Goal: Communication & Community: Participate in discussion

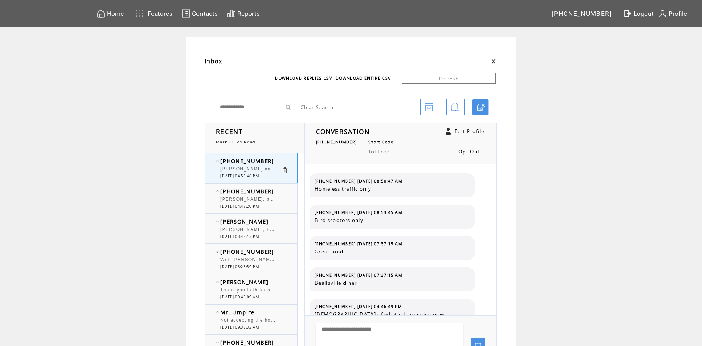
scroll to position [197, 0]
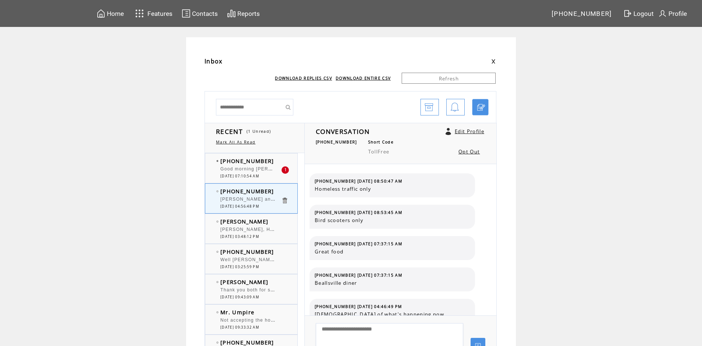
scroll to position [197, 0]
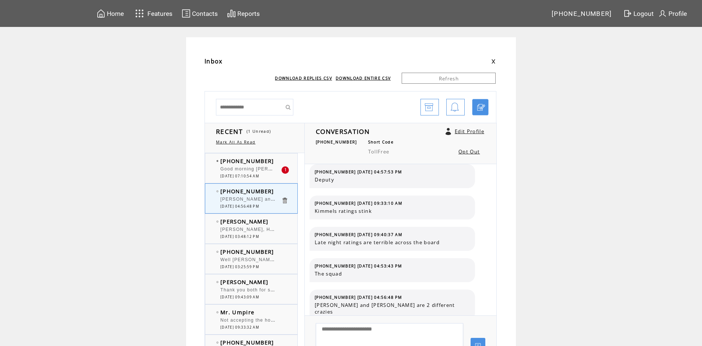
click at [257, 172] on div "Good morning [PERSON_NAME] and Big [PERSON_NAME]. [PERSON_NAME] is [PERSON_NAME…" at bounding box center [250, 169] width 61 height 7
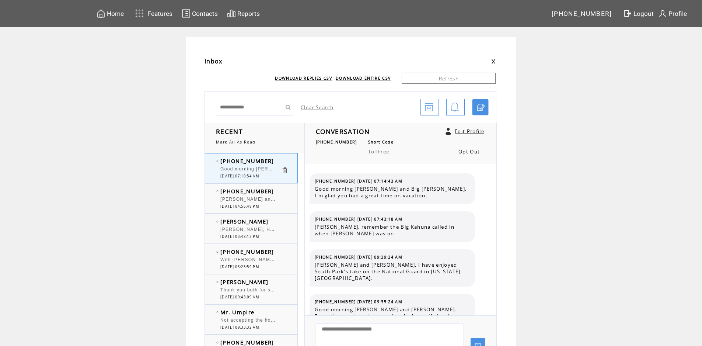
scroll to position [4692, 0]
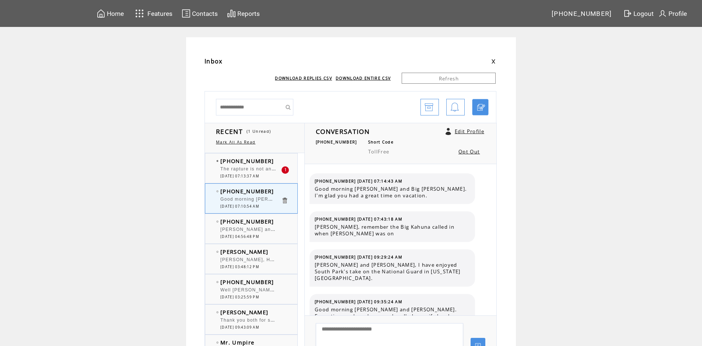
scroll to position [4692, 0]
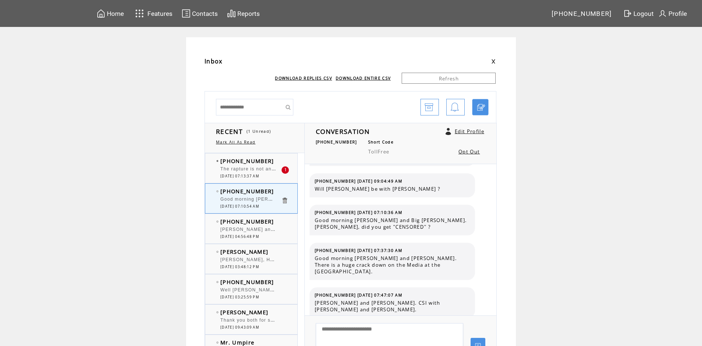
click at [257, 172] on div "The rapture is not an old concept, it's only been around since the 1800s." at bounding box center [250, 169] width 61 height 7
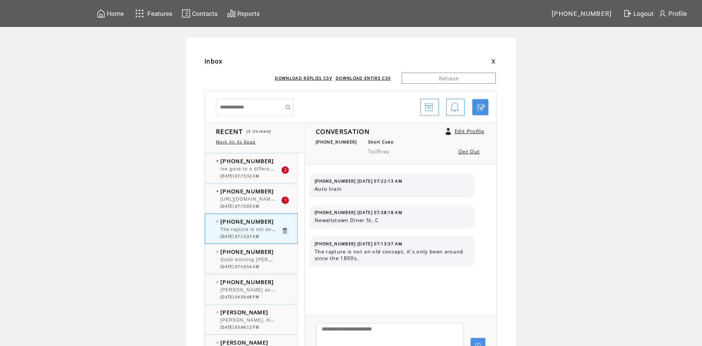
click at [256, 201] on span "[URL][DOMAIN_NAME]" at bounding box center [248, 198] width 56 height 7
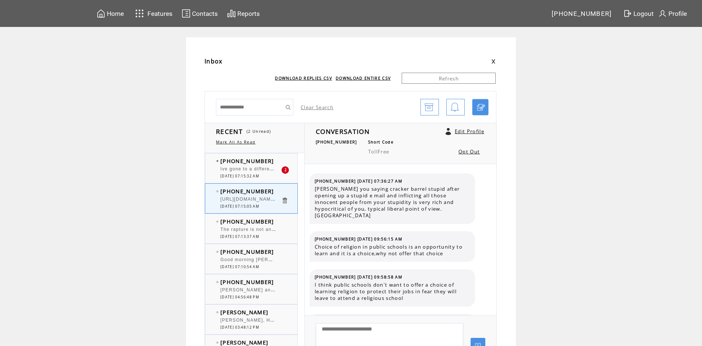
scroll to position [1095, 0]
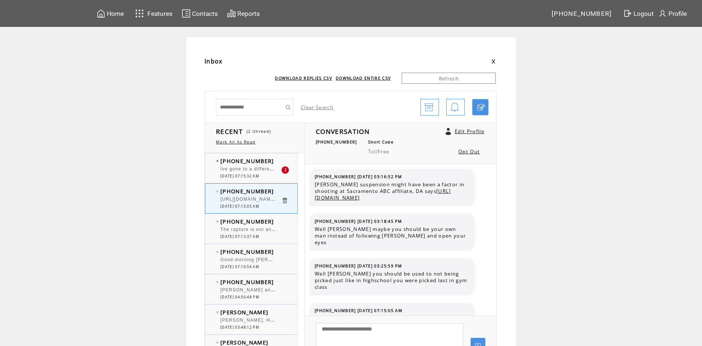
click at [258, 172] on div "Ive gone to a different channel" at bounding box center [250, 169] width 61 height 7
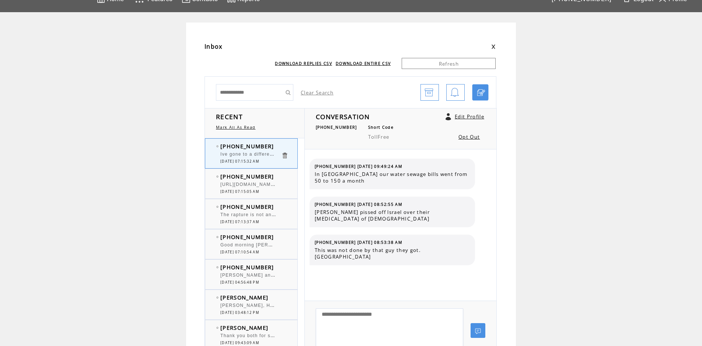
scroll to position [37, 0]
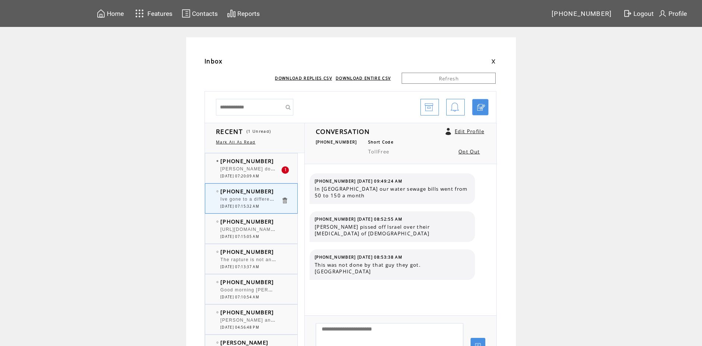
click at [263, 168] on span "[PERSON_NAME] do you think he was laying there to Ground hog hunting" at bounding box center [310, 167] width 180 height 7
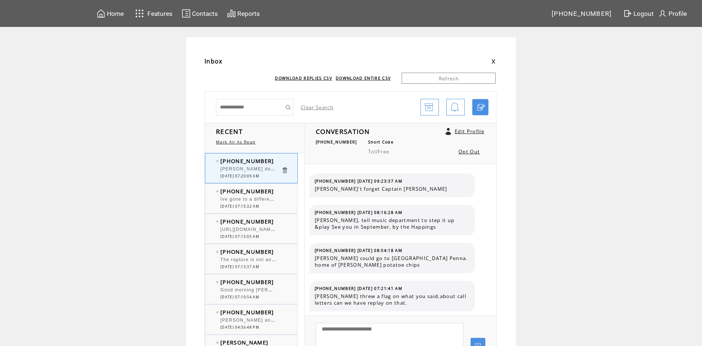
scroll to position [447, 0]
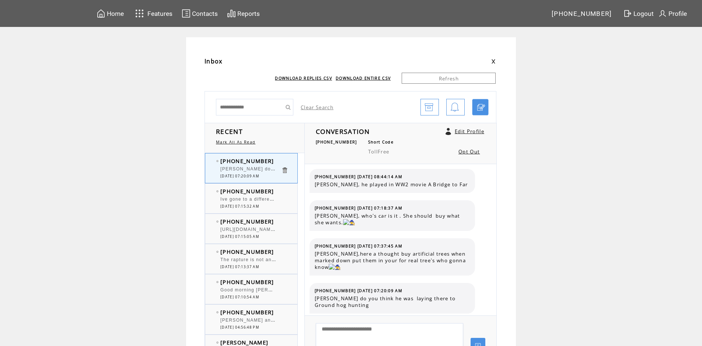
click at [251, 292] on span "Good morning Big Howard and Big Bob. Howard is Bob excited about Ice Hockey ret…" at bounding box center [453, 288] width 467 height 7
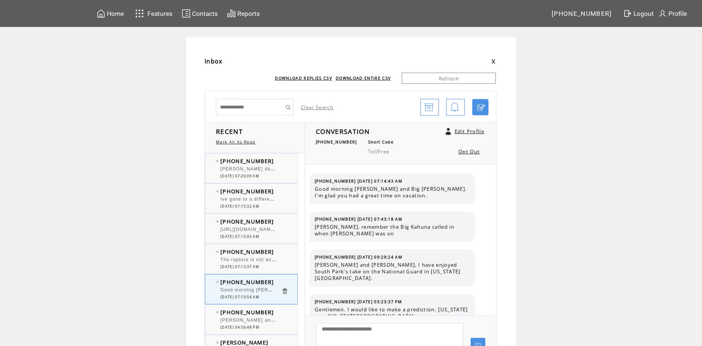
scroll to position [4692, 0]
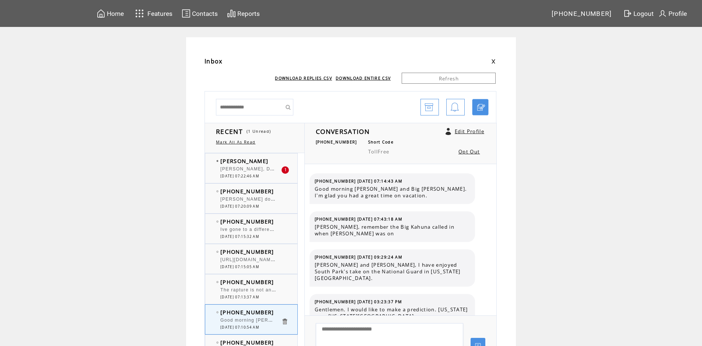
scroll to position [4692, 0]
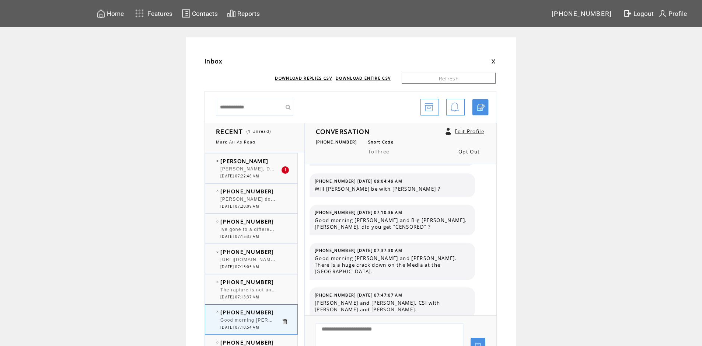
click at [267, 171] on span "Mr. Monroe, Did you say rapture?? F&CK, did I miss that yesterday?? Sorry, I ha…" at bounding box center [392, 168] width 345 height 5
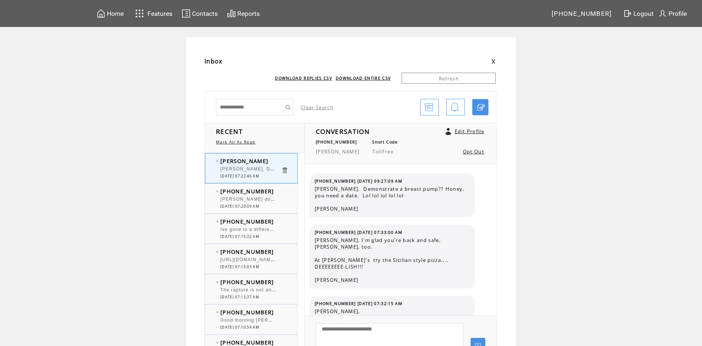
scroll to position [1363, 0]
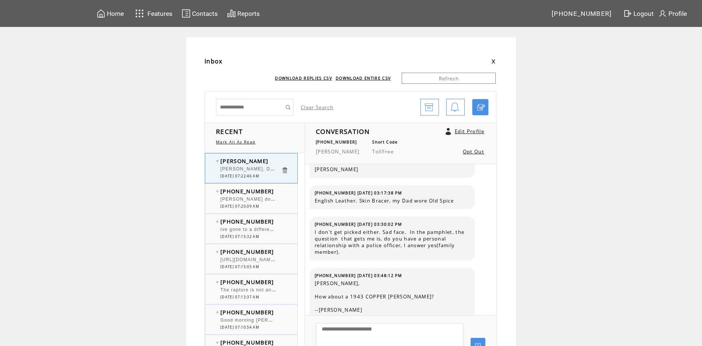
click at [261, 200] on span "[PERSON_NAME] do you think he was laying there to Ground hog hunting" at bounding box center [310, 198] width 180 height 7
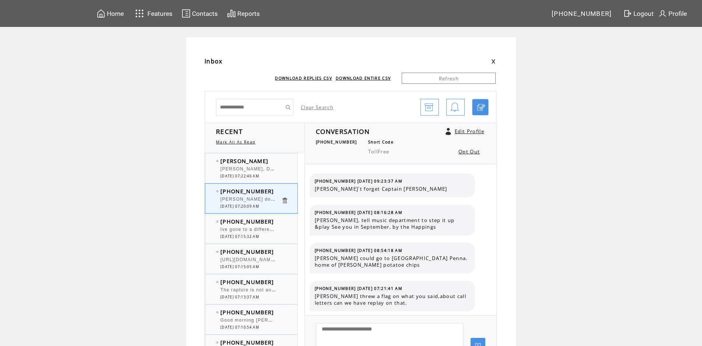
scroll to position [447, 0]
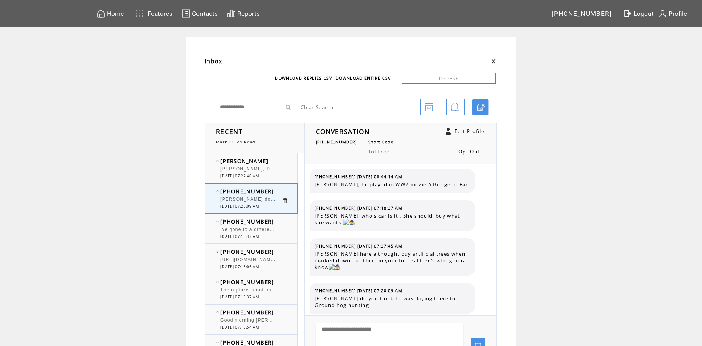
click at [248, 316] on div at bounding box center [250, 317] width 61 height 2
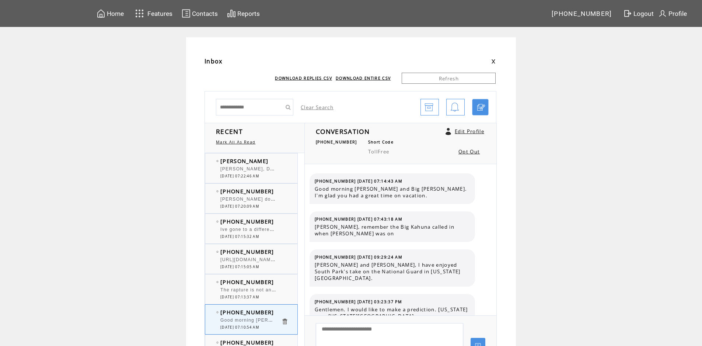
scroll to position [4723, 0]
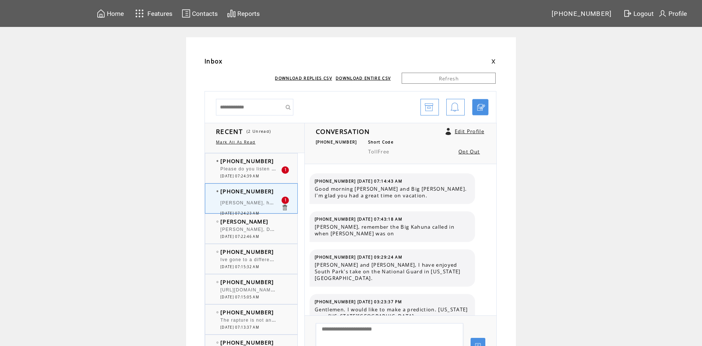
scroll to position [4723, 0]
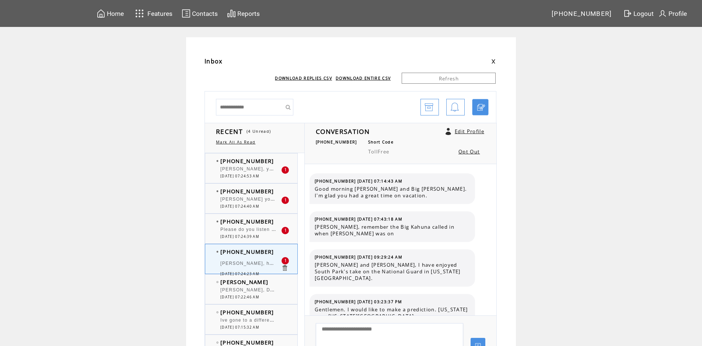
scroll to position [4723, 0]
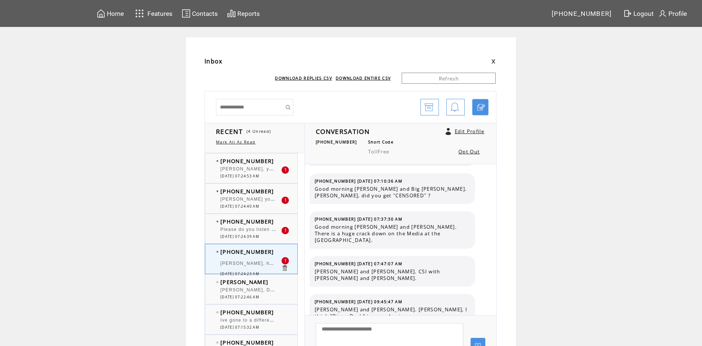
click at [256, 227] on div "Please do you listen to yourself he was trying" at bounding box center [250, 230] width 61 height 7
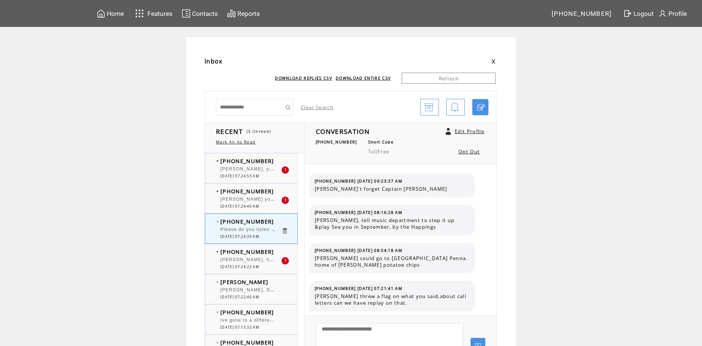
scroll to position [478, 0]
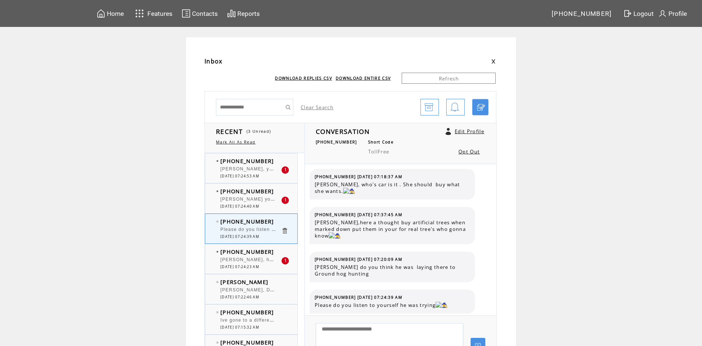
click at [264, 200] on span "[PERSON_NAME] you and [PERSON_NAME] are both idiots" at bounding box center [292, 198] width 145 height 7
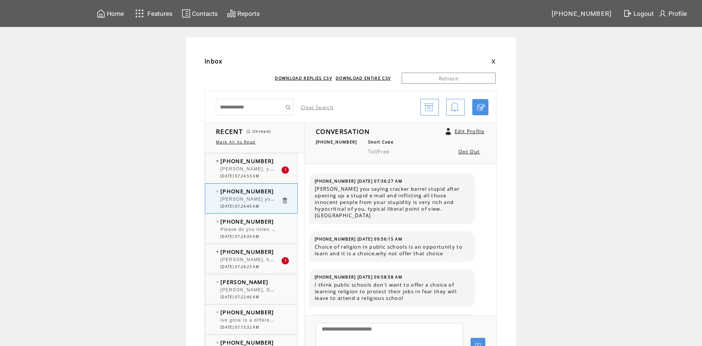
scroll to position [1153, 0]
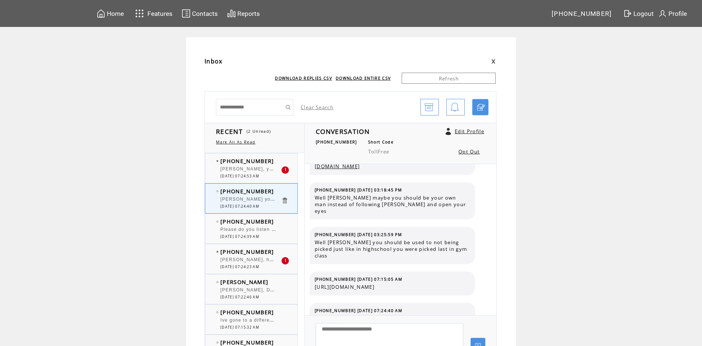
click at [260, 262] on span "[PERSON_NAME], he has not been sentenced !" at bounding box center [277, 258] width 115 height 7
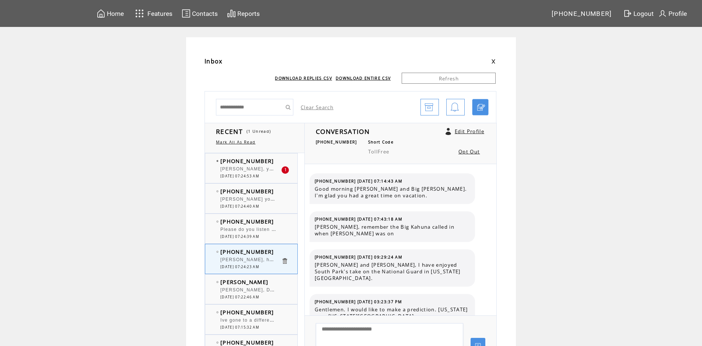
scroll to position [4723, 0]
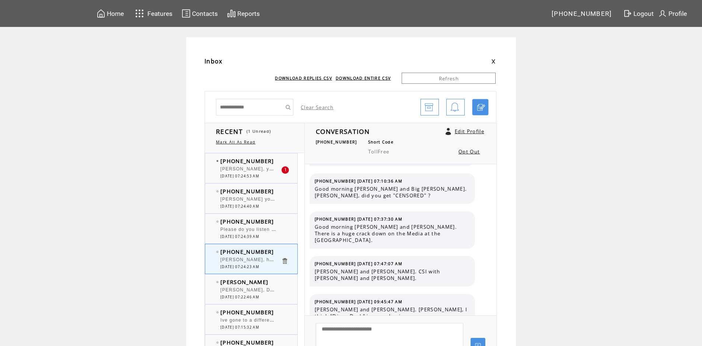
click at [267, 231] on span "Please do you listen to yourself he was trying" at bounding box center [281, 229] width 123 height 5
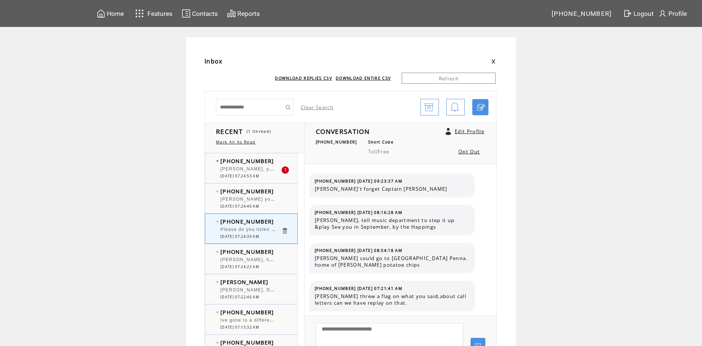
scroll to position [478, 0]
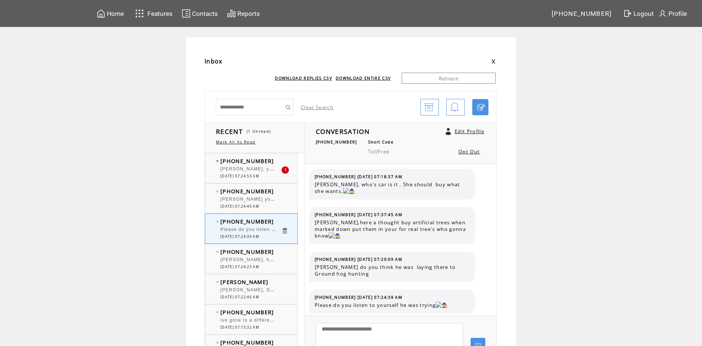
click at [255, 174] on span "09/24/2025 07:24:53 AM" at bounding box center [239, 176] width 39 height 5
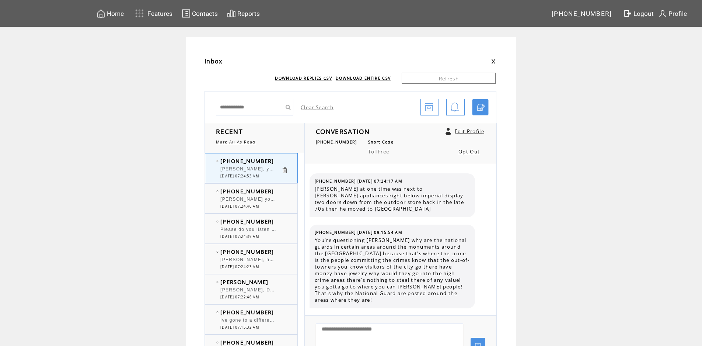
scroll to position [1173, 0]
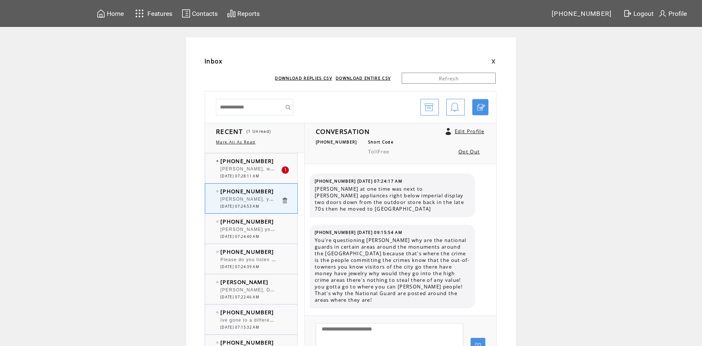
scroll to position [1173, 0]
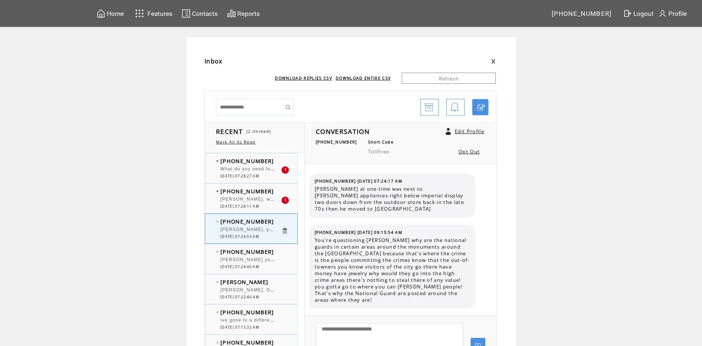
scroll to position [1173, 0]
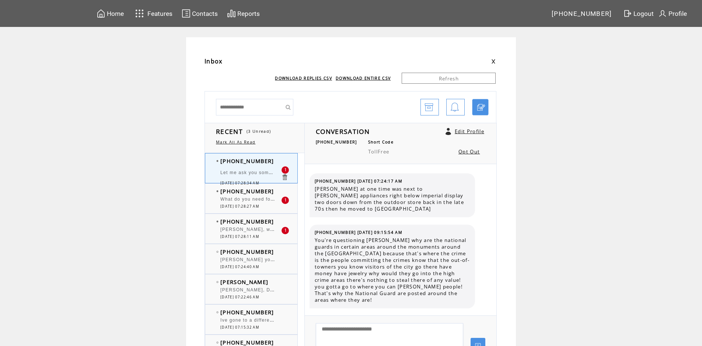
scroll to position [1231, 0]
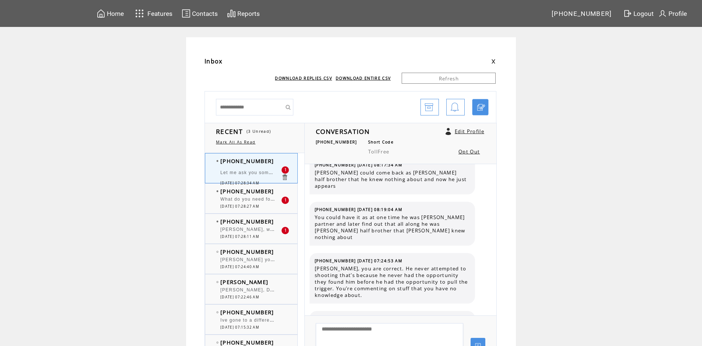
click at [258, 201] on span "What do you need for a guilty verification" at bounding box center [276, 199] width 112 height 5
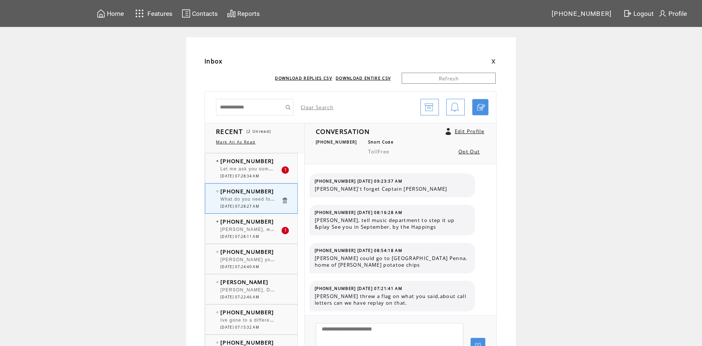
scroll to position [510, 0]
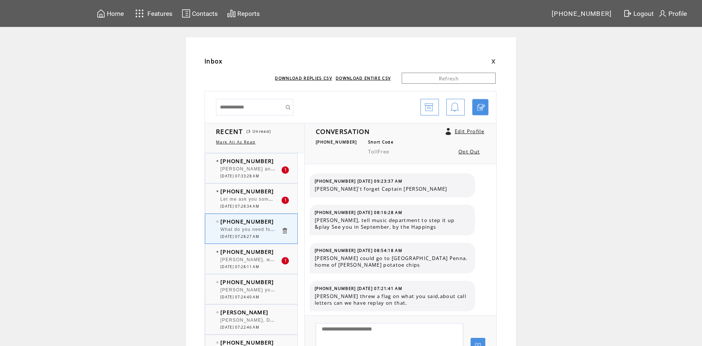
scroll to position [510, 0]
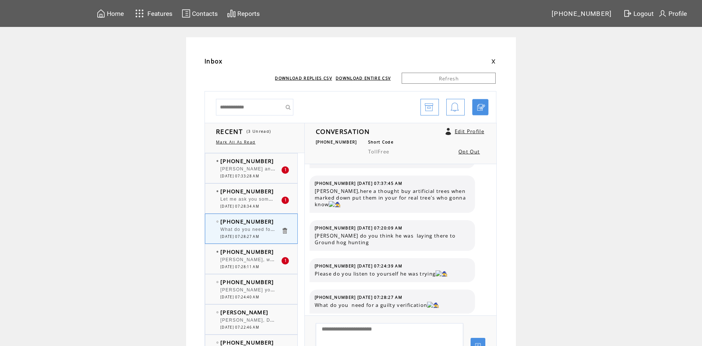
click at [260, 202] on div "Let me ask you something, [PERSON_NAME] let's say that was your wife [PERSON_NA…" at bounding box center [250, 200] width 61 height 7
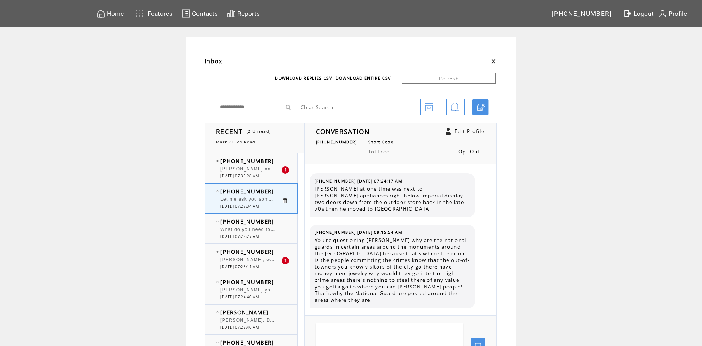
scroll to position [1231, 0]
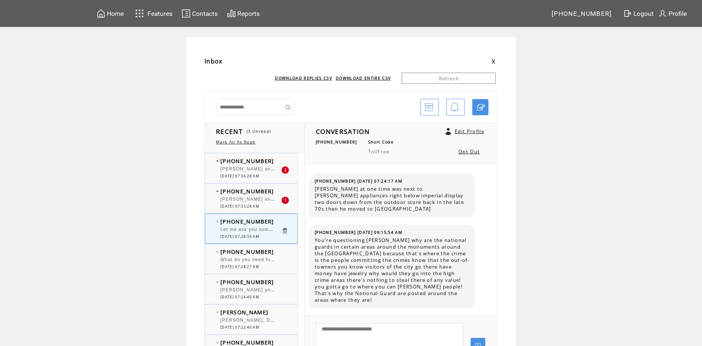
scroll to position [1231, 0]
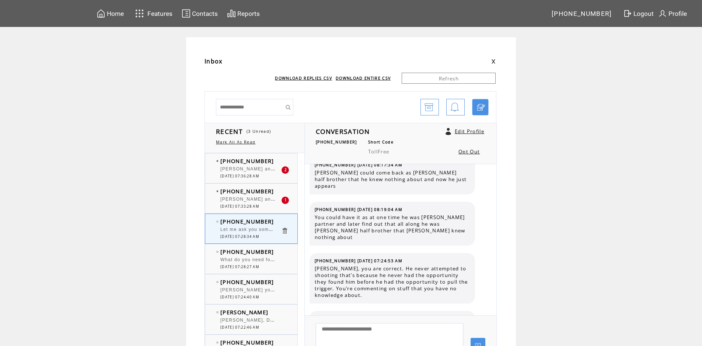
click at [244, 199] on span "[PERSON_NAME] and [PERSON_NAME] never killed anyone" at bounding box center [293, 198] width 147 height 7
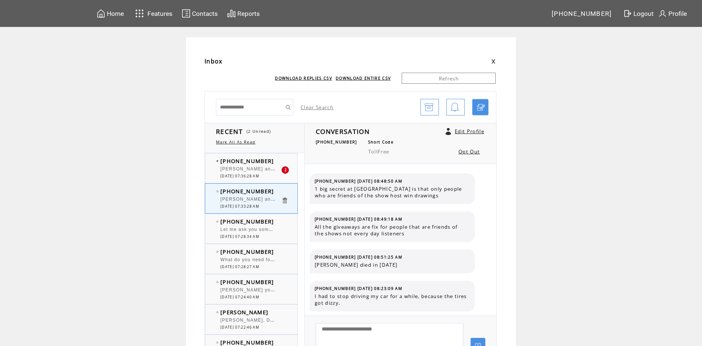
scroll to position [711, 0]
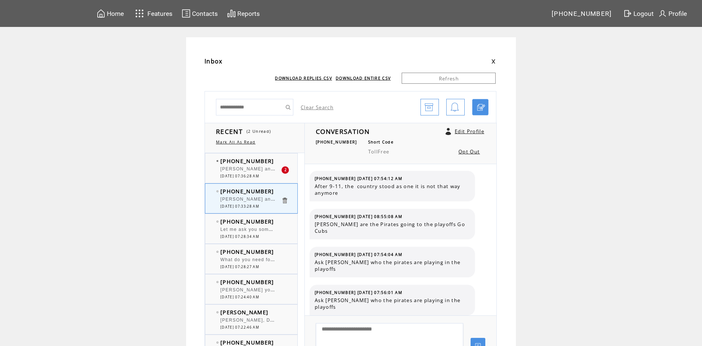
click at [247, 170] on span "[PERSON_NAME] and [PERSON_NAME]. [DATE][DATE] at exactly 2:00am fall back." at bounding box center [322, 167] width 204 height 7
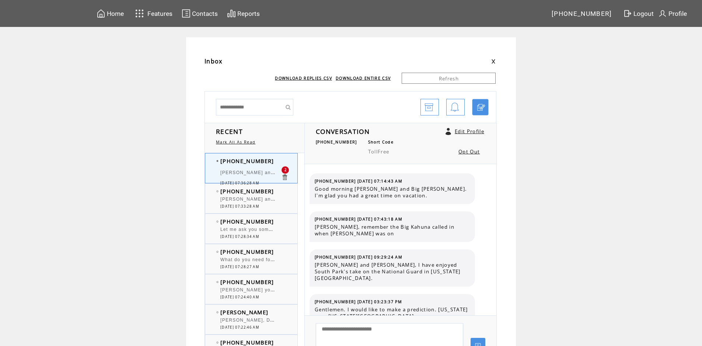
scroll to position [4793, 0]
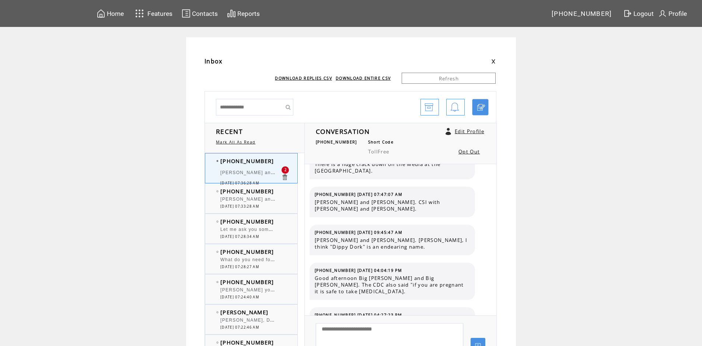
click at [257, 168] on td "[PERSON_NAME] and [PERSON_NAME]. [DATE][DATE] at exactly 2:00am fall back." at bounding box center [250, 173] width 61 height 14
click at [287, 202] on td "0" at bounding box center [288, 200] width 15 height 7
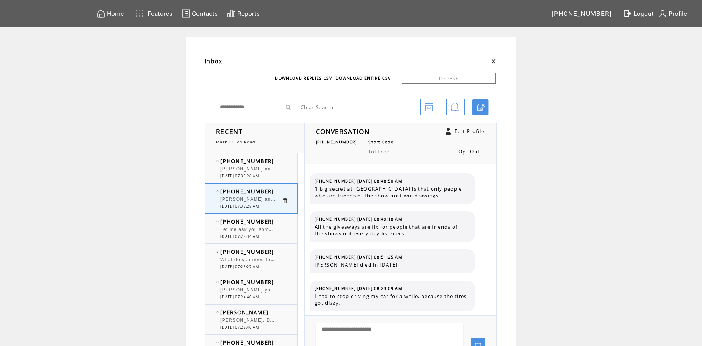
scroll to position [711, 0]
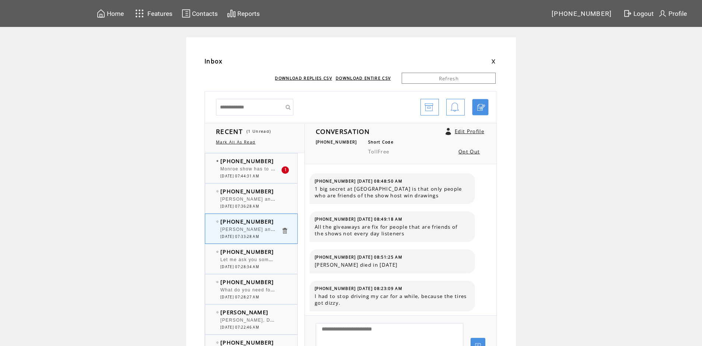
scroll to position [711, 0]
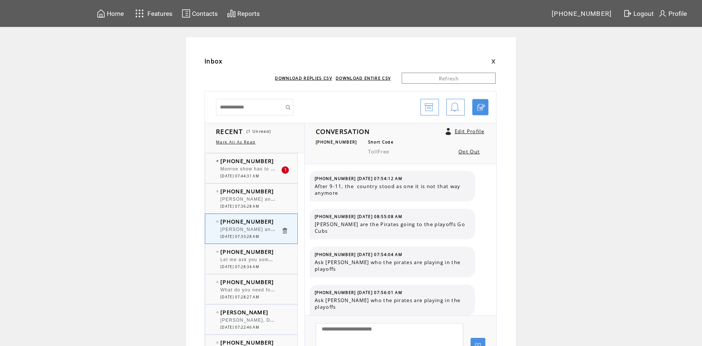
click at [261, 200] on span "[PERSON_NAME] and [PERSON_NAME]. [DATE][DATE] at exactly 2:00am fall back." at bounding box center [322, 198] width 204 height 7
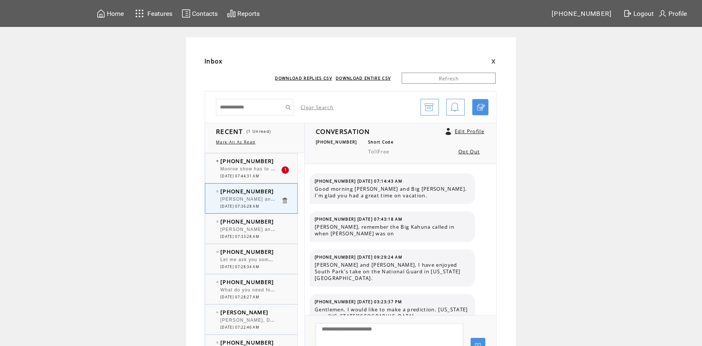
scroll to position [4793, 0]
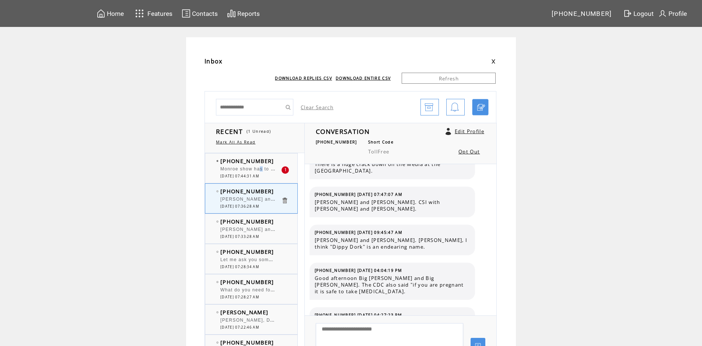
click at [264, 170] on span "Monroe show has to be the lowest rated morning show in the area. I'm sure there…" at bounding box center [366, 167] width 293 height 7
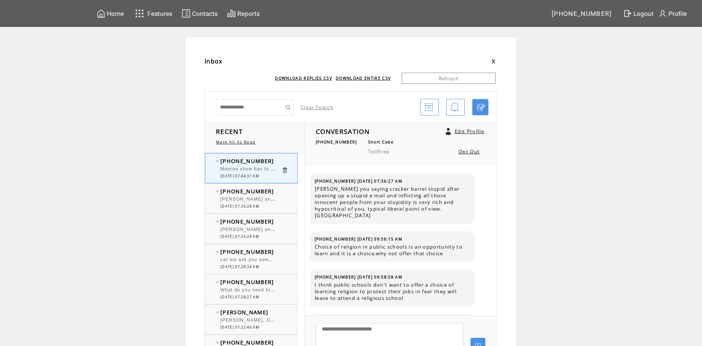
scroll to position [1191, 0]
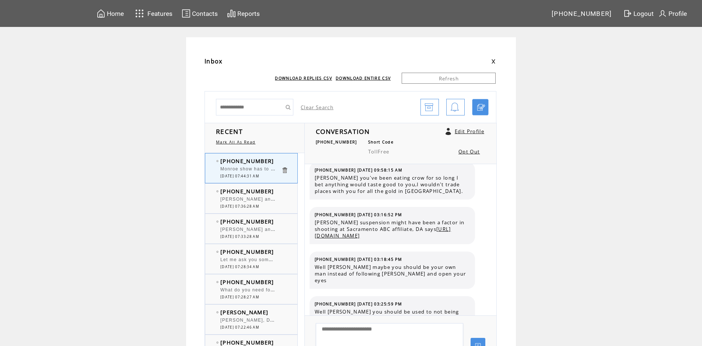
click at [423, 264] on span "Well Bob maybe you should be your own man instead of following Howard and open …" at bounding box center [392, 274] width 155 height 20
click at [252, 198] on span "[PERSON_NAME] and [PERSON_NAME]. [DATE][DATE] at exactly 2:00am fall back." at bounding box center [322, 198] width 204 height 7
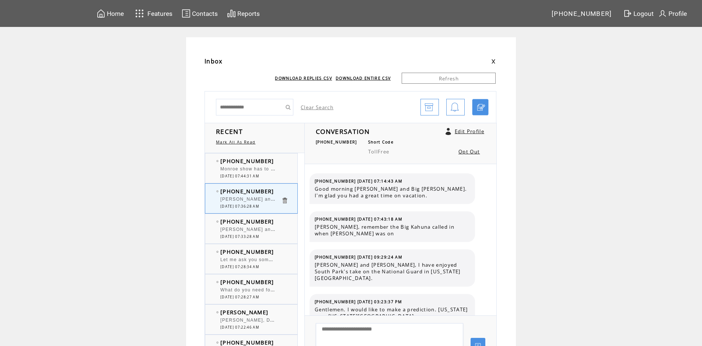
scroll to position [4793, 0]
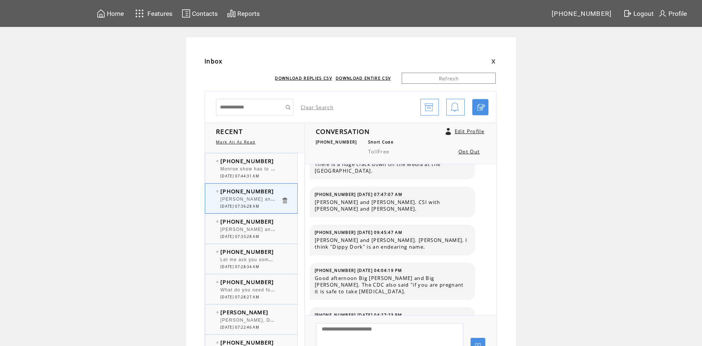
click at [254, 171] on span "Monroe show has to be the lowest rated morning show in the area. I'm sure there…" at bounding box center [366, 167] width 293 height 7
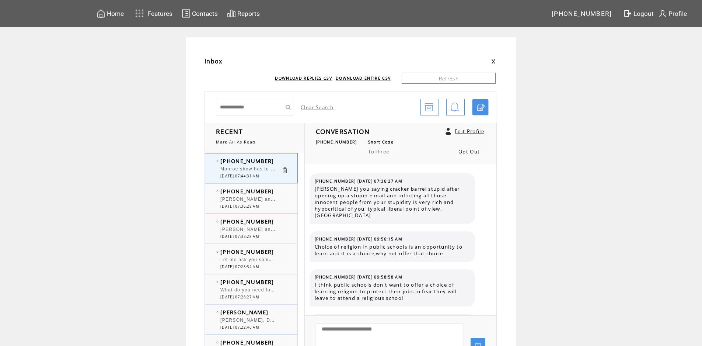
scroll to position [1191, 0]
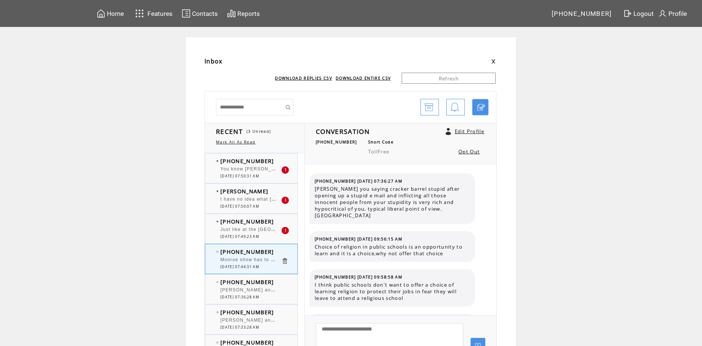
scroll to position [1191, 0]
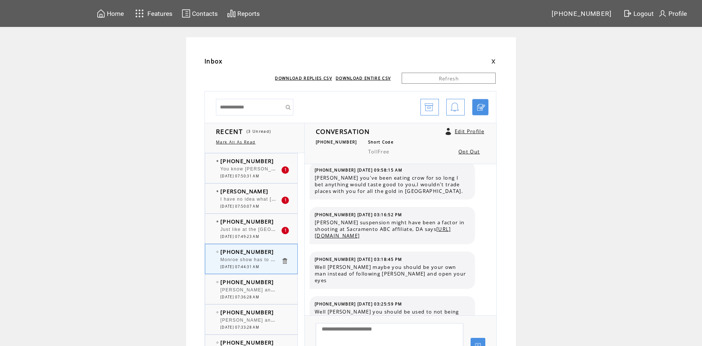
click at [239, 170] on span "You know [PERSON_NAME], I can see now why you were Never pick for the jury" at bounding box center [323, 168] width 207 height 5
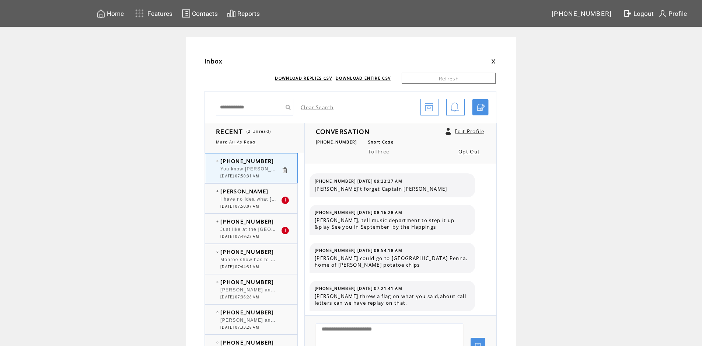
scroll to position [547, 0]
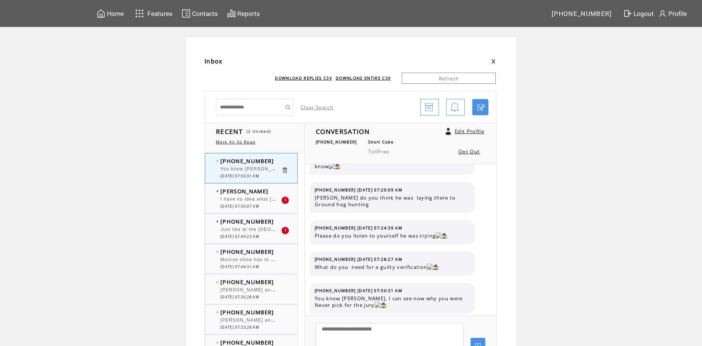
click at [233, 201] on span "I have no idea what [PERSON_NAME] are talking about, I was in a meeting, but wh…" at bounding box center [388, 198] width 337 height 7
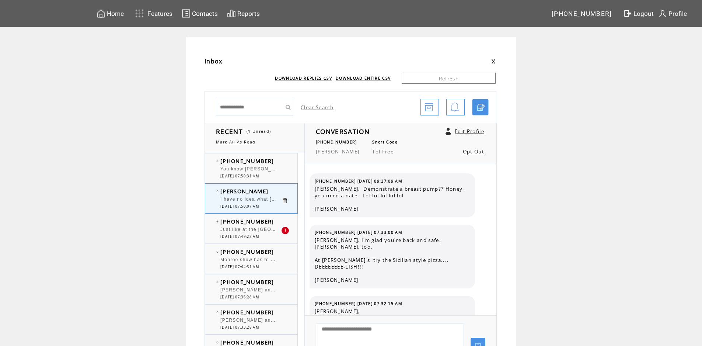
scroll to position [1414, 0]
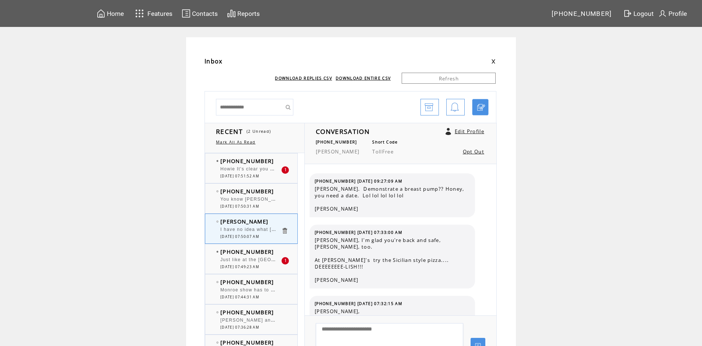
scroll to position [1414, 0]
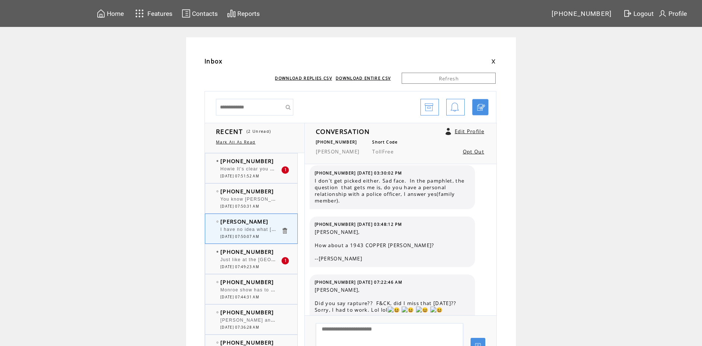
click at [253, 164] on span "[PHONE_NUMBER]" at bounding box center [247, 160] width 54 height 7
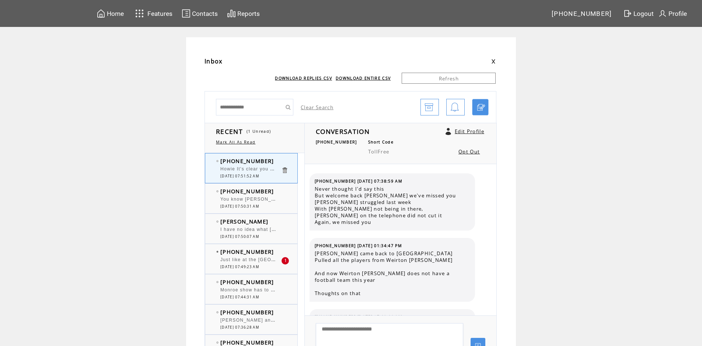
scroll to position [358, 0]
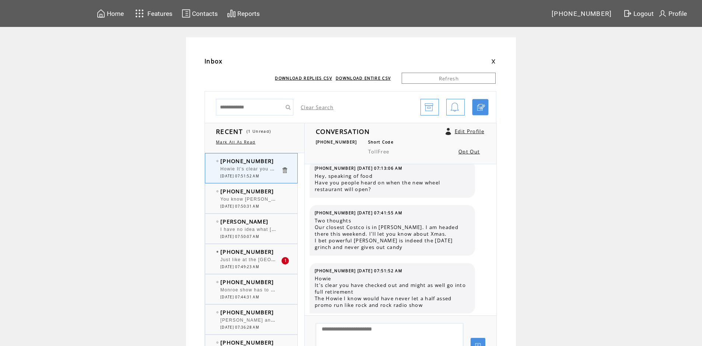
click at [259, 204] on span "[DATE] 07:50:31 AM" at bounding box center [239, 206] width 39 height 5
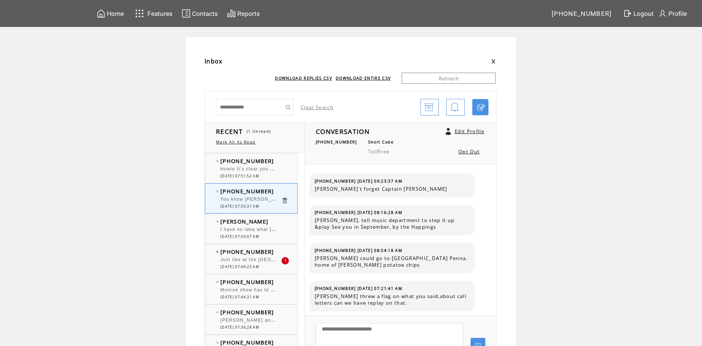
scroll to position [547, 0]
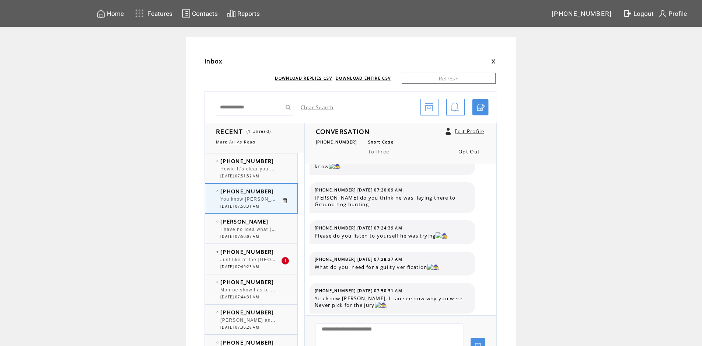
click at [247, 265] on span "[DATE] 07:49:23 AM" at bounding box center [239, 266] width 39 height 5
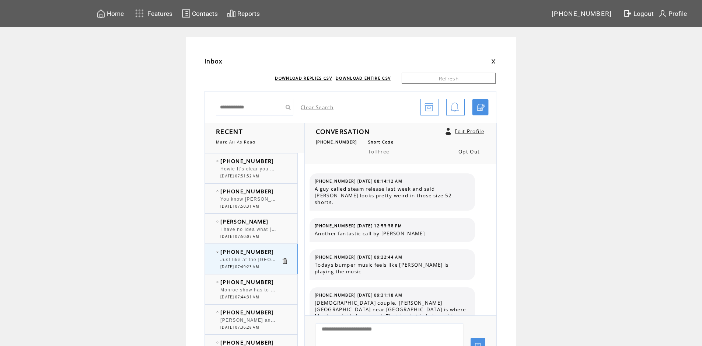
scroll to position [317, 0]
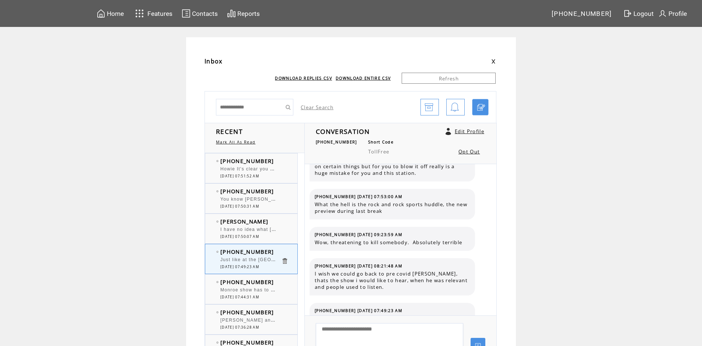
click at [255, 288] on span "Monroe show has to be the lowest rated morning show in the area. I'm sure there…" at bounding box center [366, 288] width 293 height 7
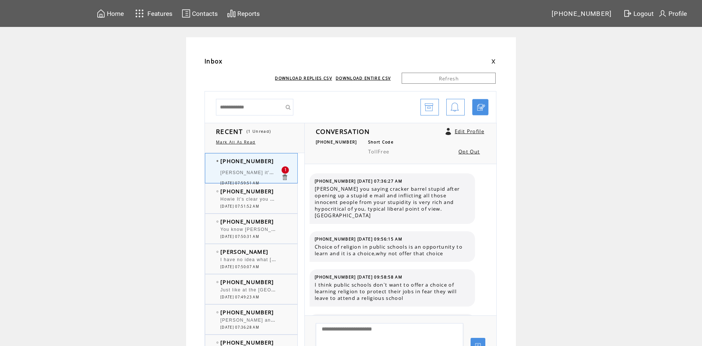
scroll to position [1249, 0]
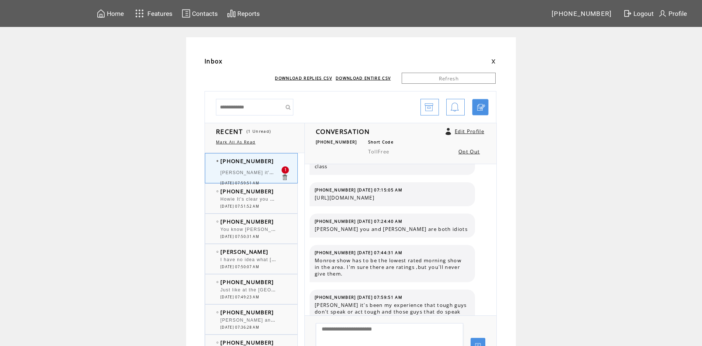
click at [253, 173] on span "[PERSON_NAME] it's been my experience that tough guys don't speak or act tough …" at bounding box center [424, 171] width 408 height 7
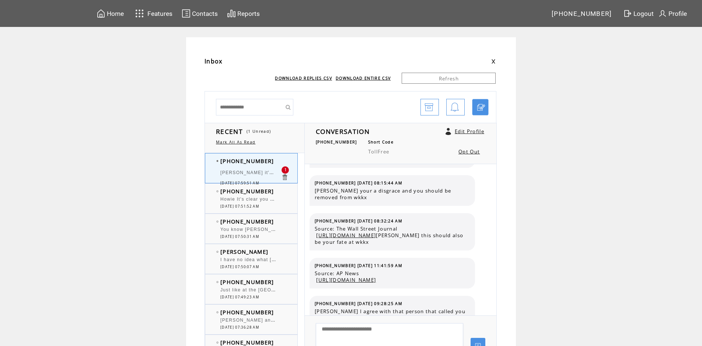
scroll to position [808, 0]
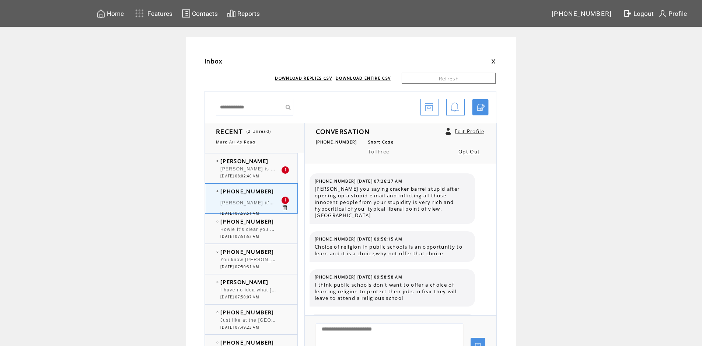
click at [260, 197] on td "[PERSON_NAME] it's been my experience that tough guys don't speak or act tough …" at bounding box center [250, 204] width 61 height 14
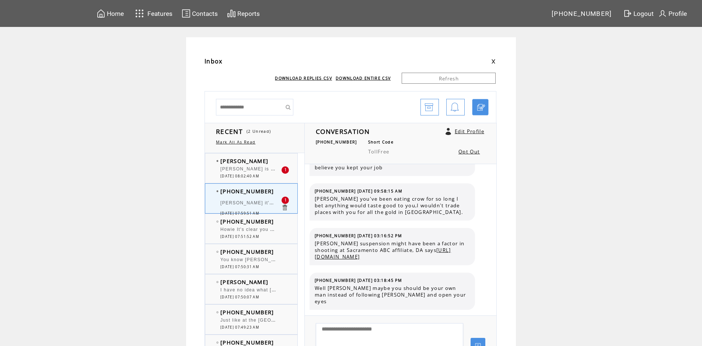
scroll to position [1249, 0]
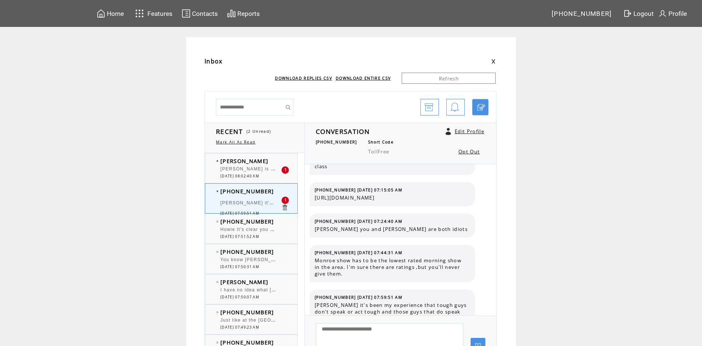
click at [243, 167] on span "[PERSON_NAME] is this a no holds barred fight at 10:05 or are they going to fol…" at bounding box center [376, 167] width 313 height 7
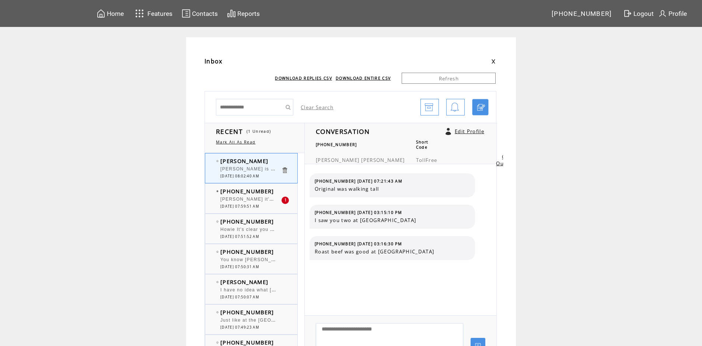
click at [263, 169] on span "[PERSON_NAME] is this a no holds barred fight at 10:05 or are they going to fol…" at bounding box center [376, 167] width 313 height 7
click at [266, 170] on span "[PERSON_NAME] is this a no holds barred fight at 10:05 or are they going to fol…" at bounding box center [376, 167] width 313 height 7
click at [255, 231] on span "Howie It's clear you have checked out and might as well go into full retirement…" at bounding box center [429, 228] width 418 height 7
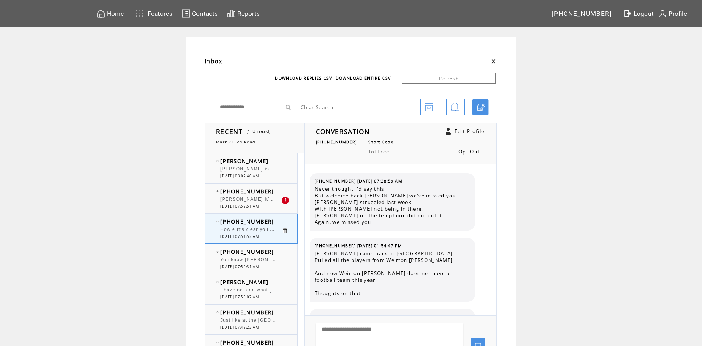
scroll to position [358, 0]
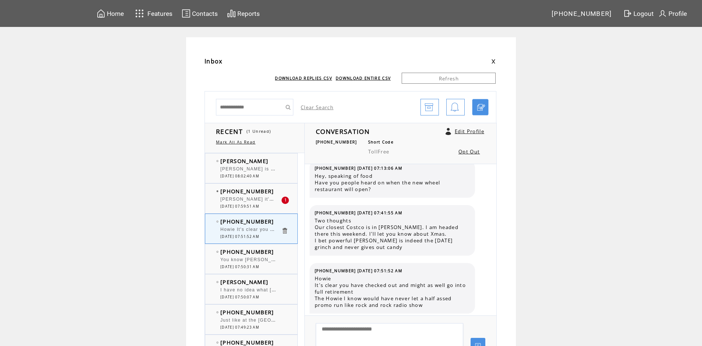
click at [263, 169] on span "[PERSON_NAME] is this a no holds barred fight at 10:05 or are they going to fol…" at bounding box center [376, 167] width 313 height 7
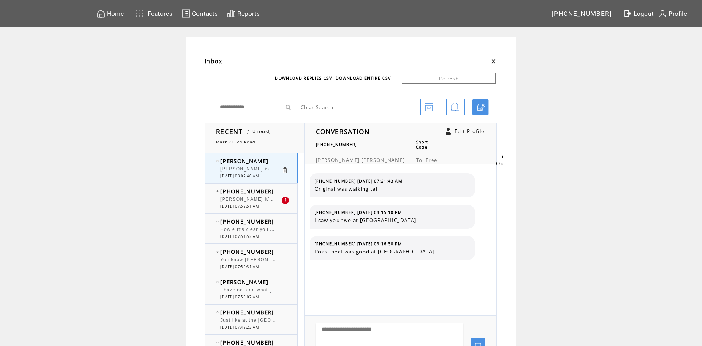
click at [259, 205] on span "09/24/2025 07:59:51 AM" at bounding box center [239, 206] width 39 height 5
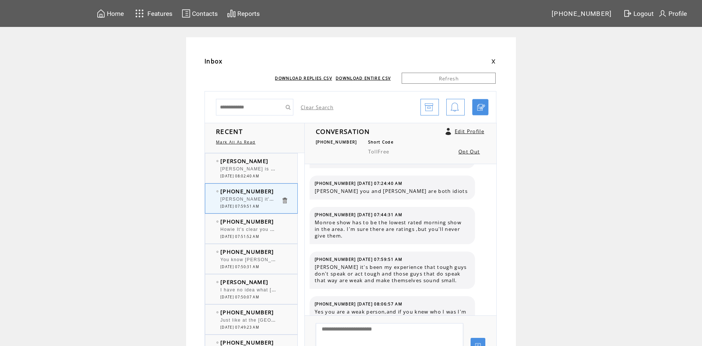
click at [247, 171] on span "[PERSON_NAME] is this a no holds barred fight at 10:05 or are they going to fol…" at bounding box center [376, 167] width 313 height 7
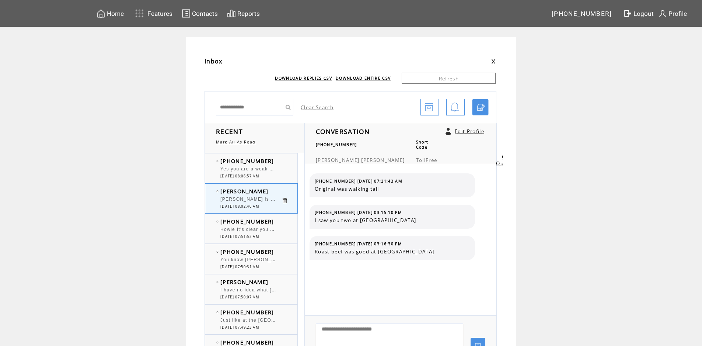
click at [235, 172] on div "Yes you are a weak person,and if you knew who I was I'm positive you wouldn't s…" at bounding box center [250, 169] width 61 height 7
click at [250, 229] on span "Howie It's clear you have checked out and might as well go into full retirement…" at bounding box center [429, 228] width 418 height 7
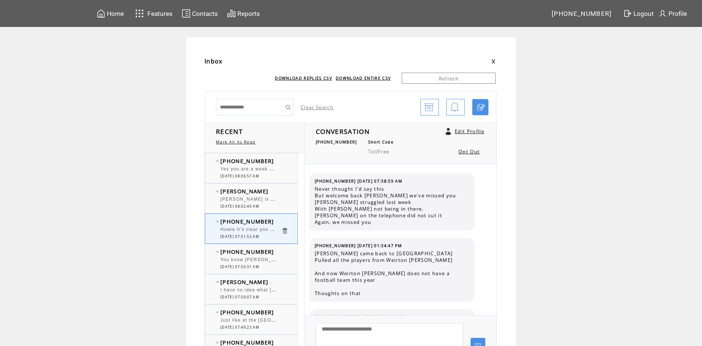
scroll to position [358, 0]
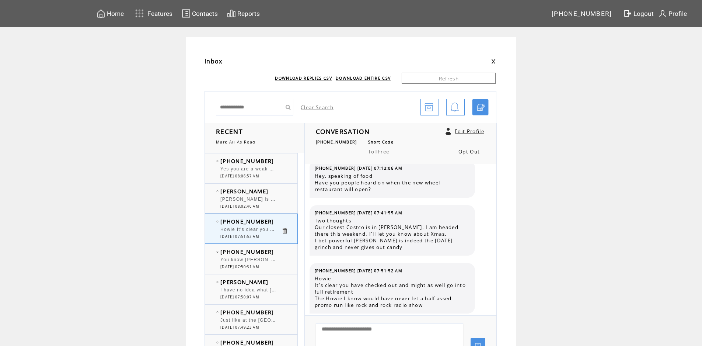
click at [260, 165] on div at bounding box center [250, 165] width 61 height 2
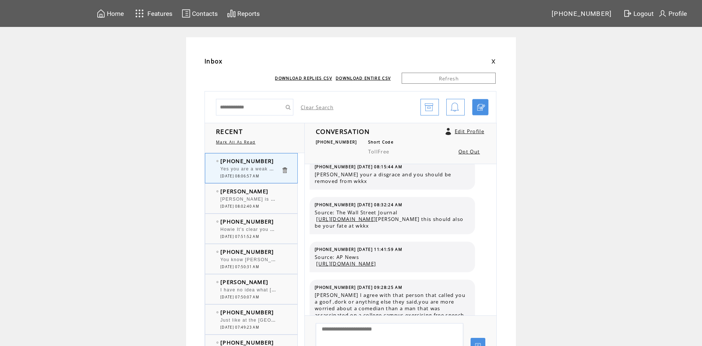
scroll to position [737, 0]
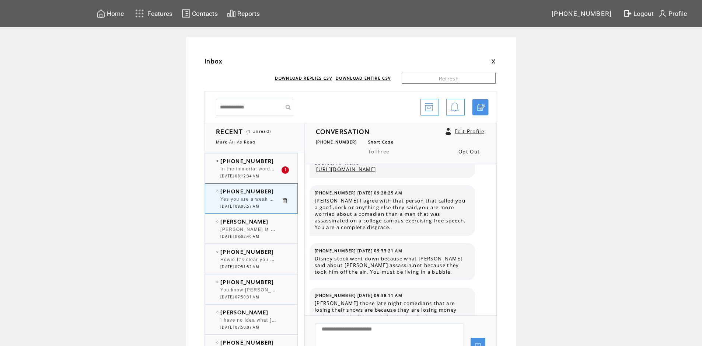
scroll to position [814, 0]
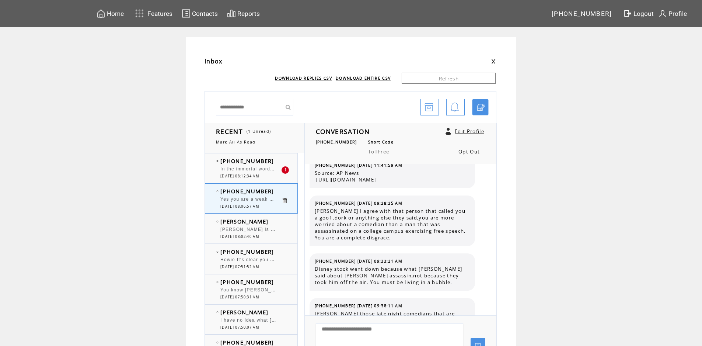
click at [255, 168] on span "In the immortal words of R2D2 --- Bee dee beeeep, squawk squirtle dee bee deep …" at bounding box center [329, 167] width 219 height 7
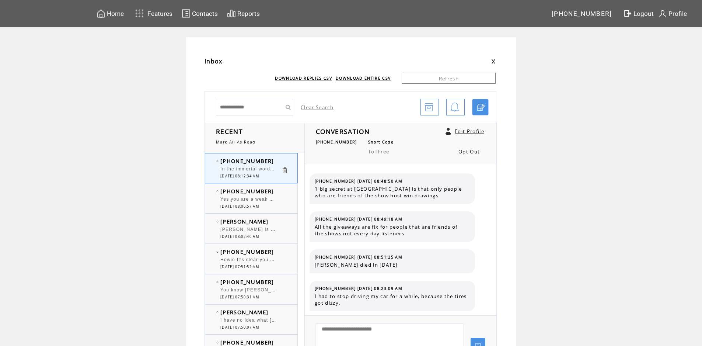
scroll to position [641, 0]
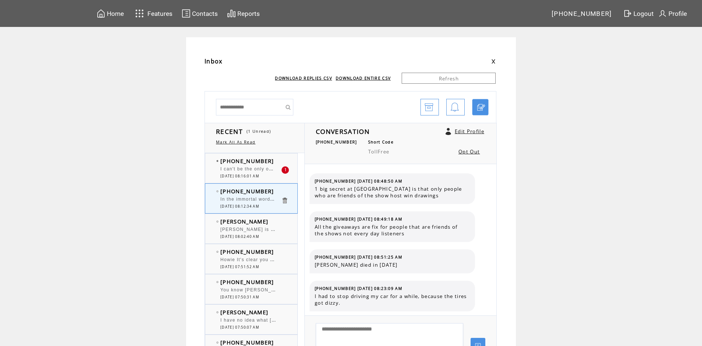
scroll to position [641, 0]
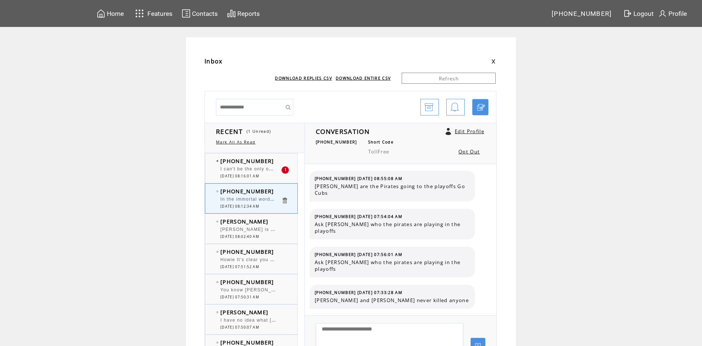
click at [272, 167] on span "I can't be the only one that texts you and totally disagrees with your politica…" at bounding box center [321, 167] width 202 height 7
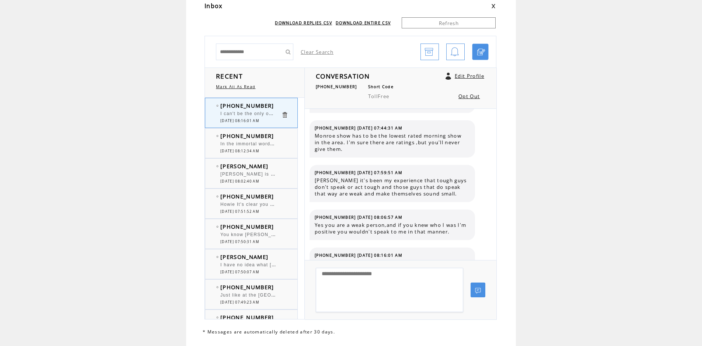
scroll to position [74, 0]
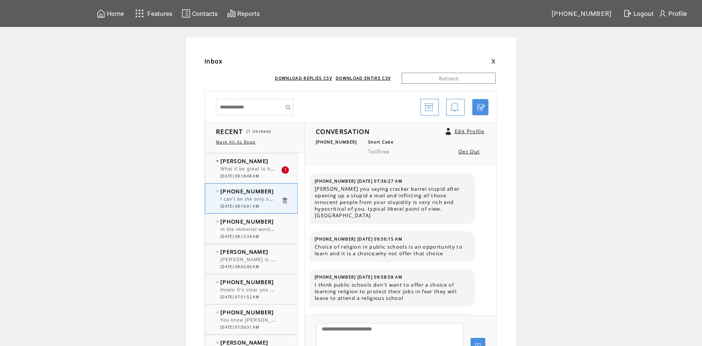
scroll to position [1331, 0]
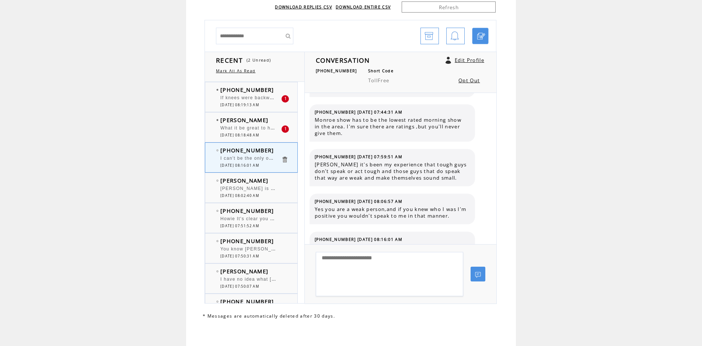
scroll to position [75, 0]
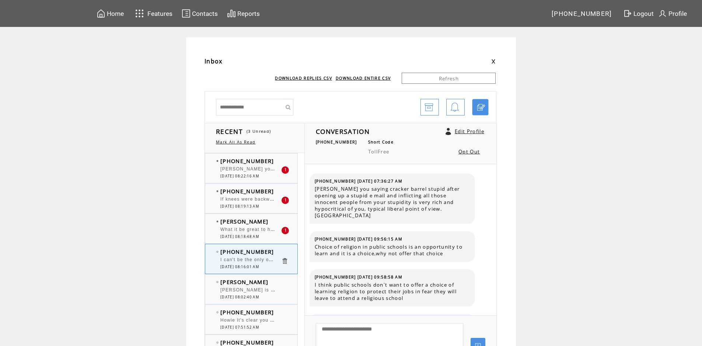
scroll to position [1331, 0]
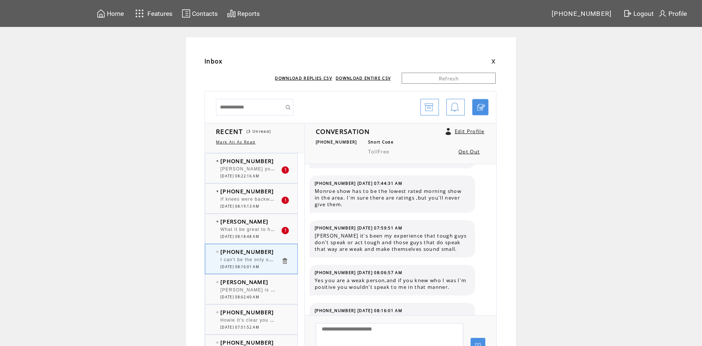
click at [263, 172] on div "[PERSON_NAME] you can watch last night's episode of [PERSON_NAME] Live on youtu…" at bounding box center [250, 169] width 61 height 7
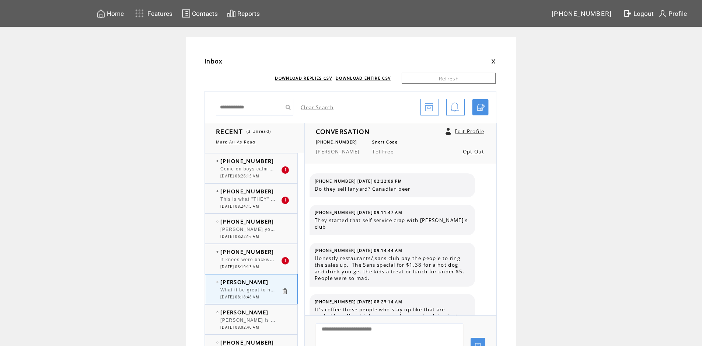
scroll to position [1833, 0]
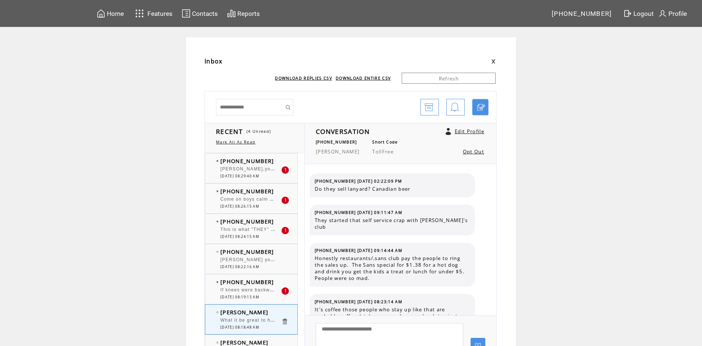
scroll to position [1833, 0]
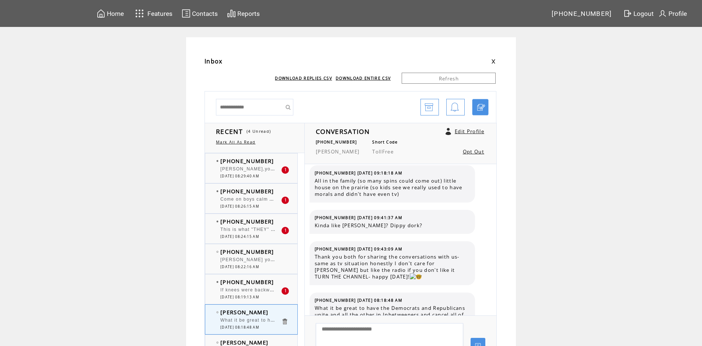
click at [269, 291] on span "If knees were backwards, what would chairs look like?" at bounding box center [286, 288] width 132 height 7
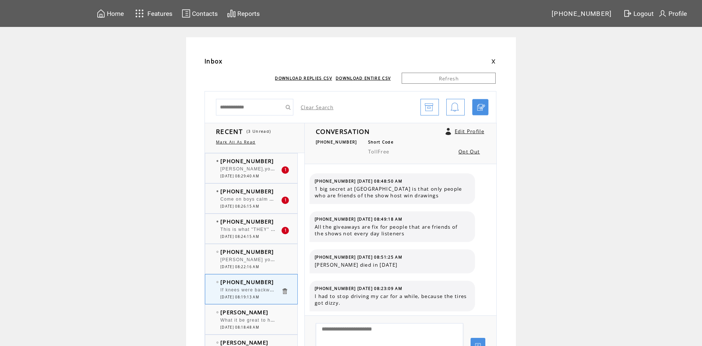
scroll to position [780, 0]
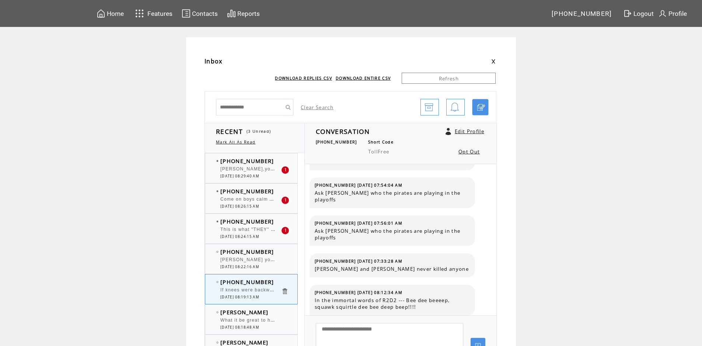
click at [270, 230] on span "This is what "THEY" do .. if you don't agree with their views .. then you are t…" at bounding box center [348, 228] width 256 height 7
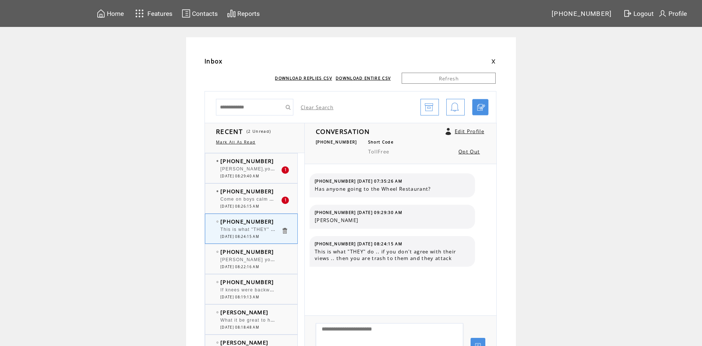
click at [264, 201] on span "Come on boys calm down, I just respond to your comments. I'm sorry if its upset…" at bounding box center [328, 198] width 217 height 7
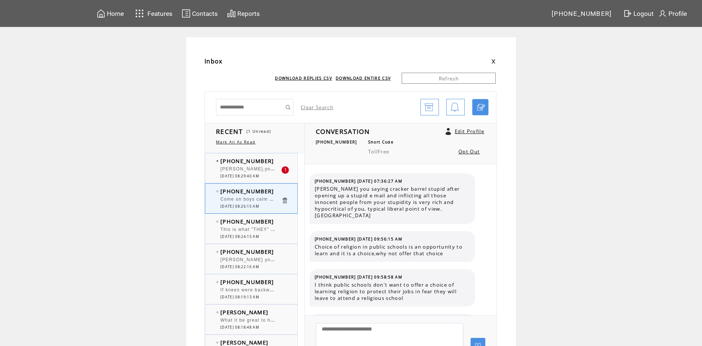
scroll to position [1329, 0]
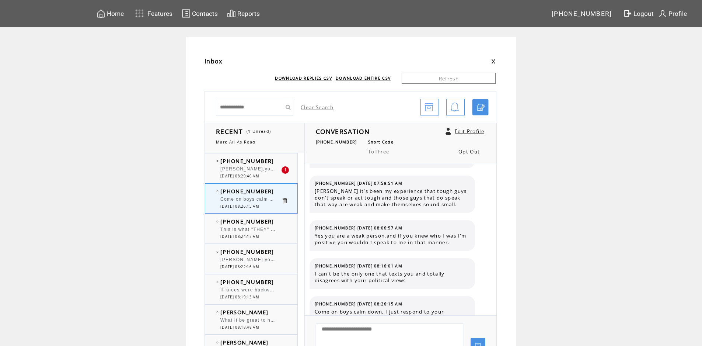
click at [254, 166] on div at bounding box center [250, 165] width 61 height 2
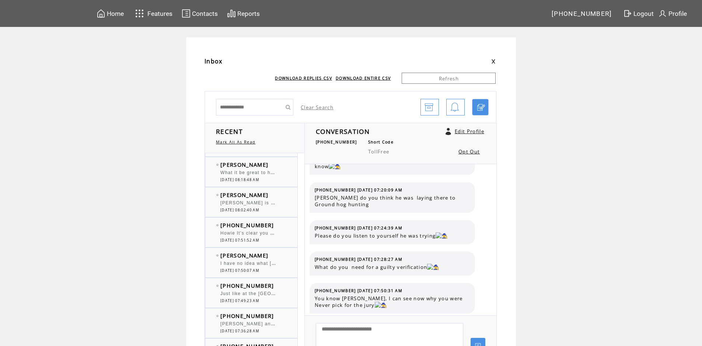
scroll to position [111, 0]
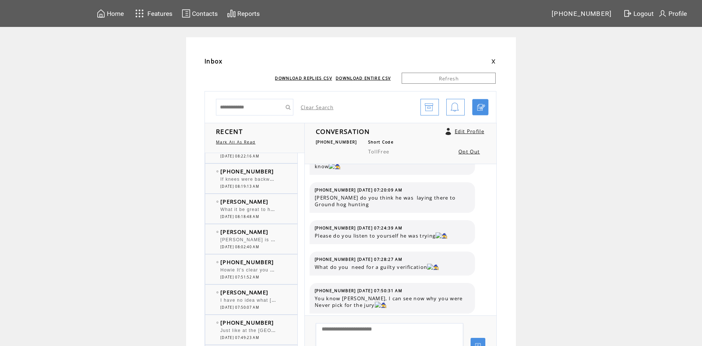
click at [276, 204] on td "[PERSON_NAME]" at bounding box center [250, 201] width 61 height 7
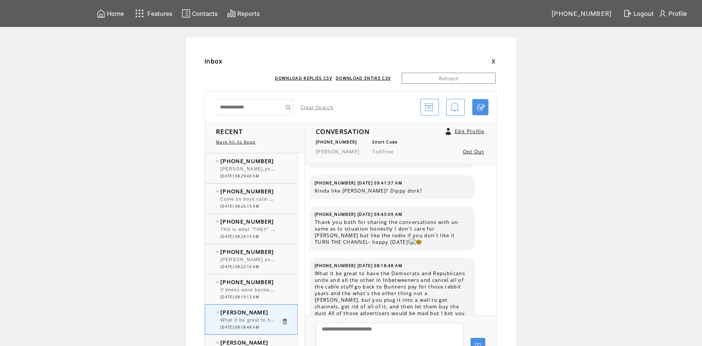
click at [268, 169] on span "[PERSON_NAME],you ask what kind of person does personal attacks day in day out.…" at bounding box center [392, 168] width 345 height 5
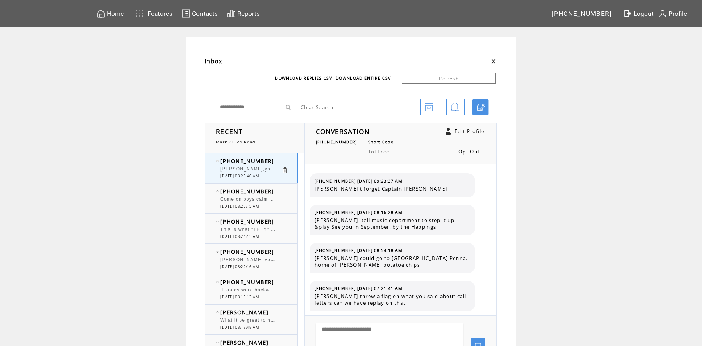
scroll to position [472, 0]
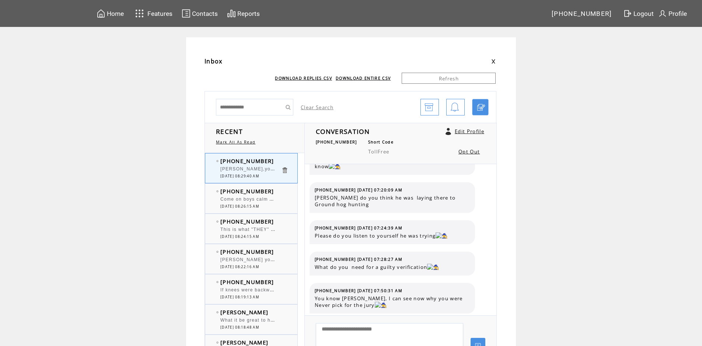
click at [268, 169] on span "[PERSON_NAME],you ask what kind of person does personal attacks day in day out.…" at bounding box center [392, 168] width 345 height 5
click at [264, 199] on span "Come on boys calm down, I just respond to your comments. I'm sorry if its upset…" at bounding box center [328, 198] width 217 height 7
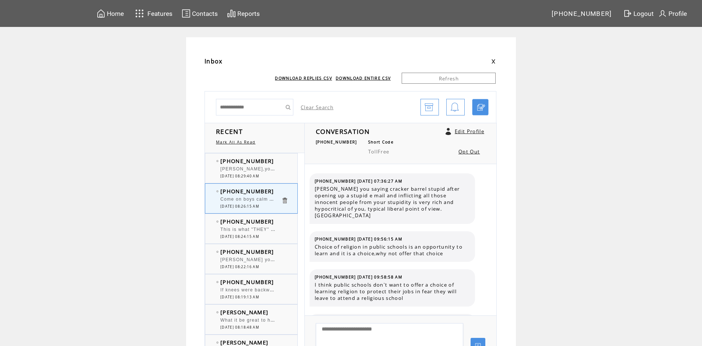
scroll to position [1329, 0]
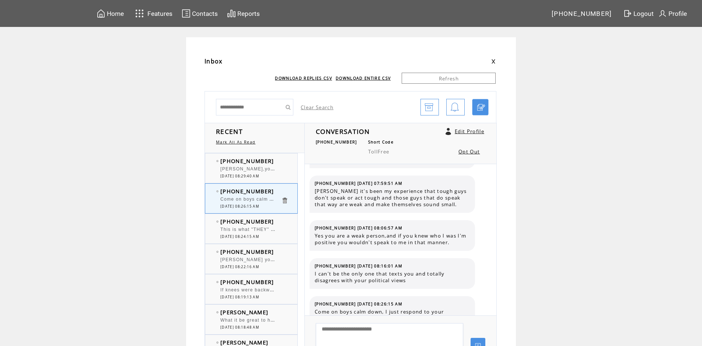
click at [262, 171] on span "[PERSON_NAME],you ask what kind of person does personal attacks day in day out.…" at bounding box center [392, 168] width 345 height 5
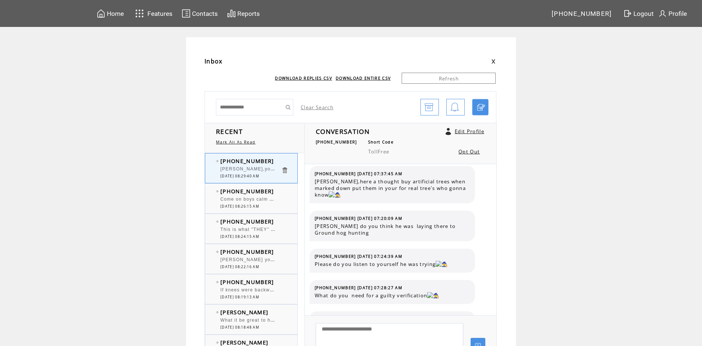
scroll to position [472, 0]
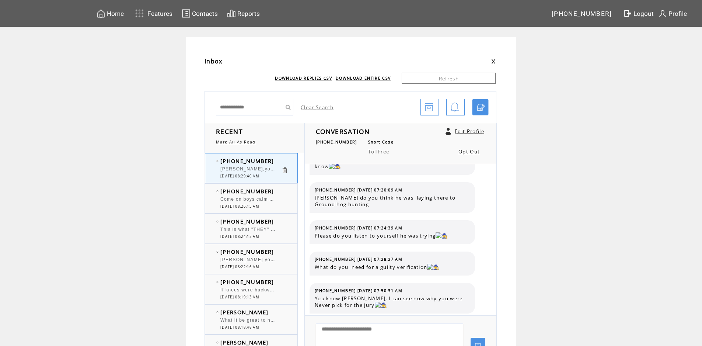
click at [264, 230] on span "This is what "THEY" do .. if you don't agree with their views .. then you are t…" at bounding box center [348, 228] width 256 height 7
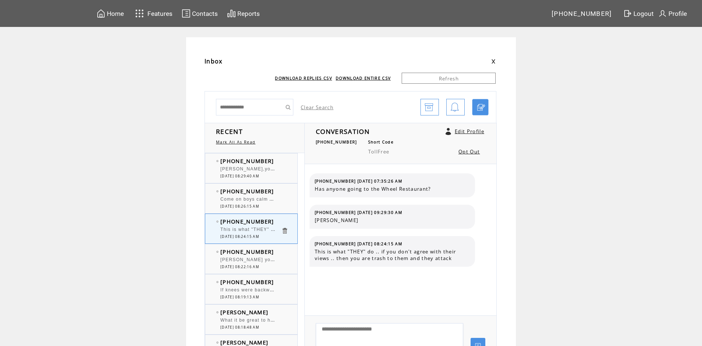
click at [252, 197] on span "Come on boys calm down, I just respond to your comments. I'm sorry if its upset…" at bounding box center [328, 198] width 217 height 7
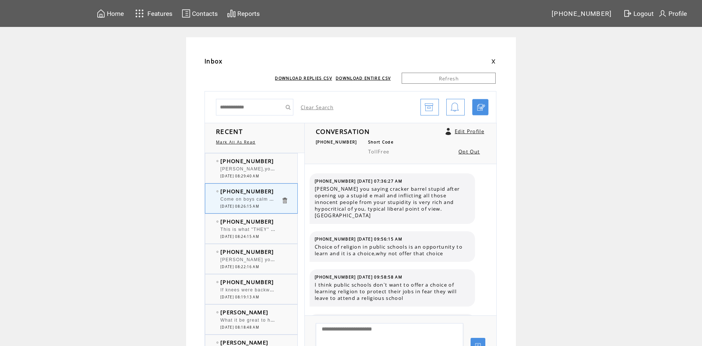
scroll to position [1329, 0]
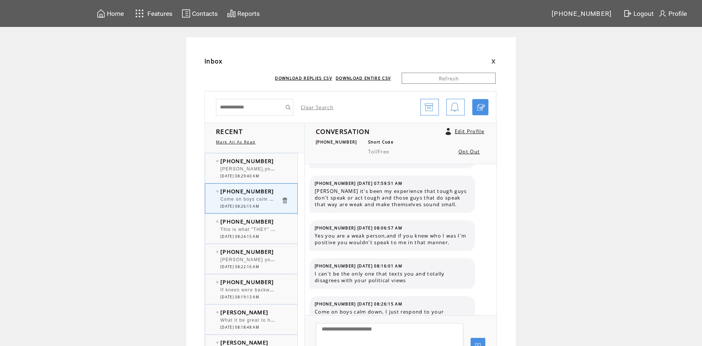
click at [254, 171] on span "[PERSON_NAME],you ask what kind of person does personal attacks day in day out.…" at bounding box center [392, 168] width 345 height 5
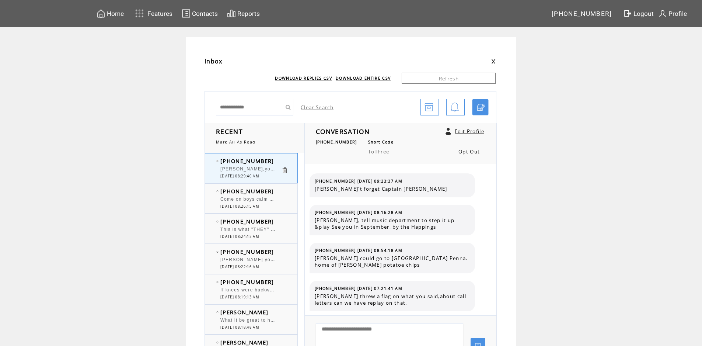
scroll to position [472, 0]
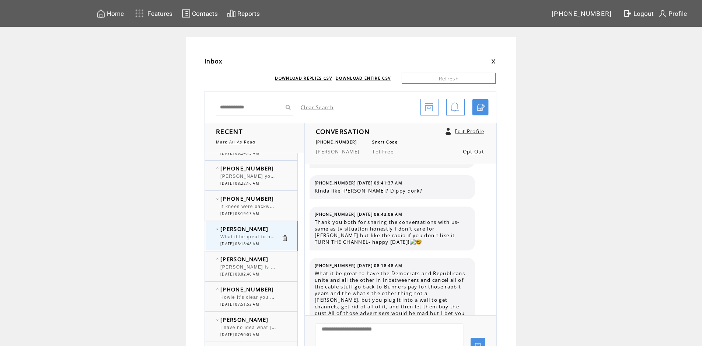
scroll to position [111, 0]
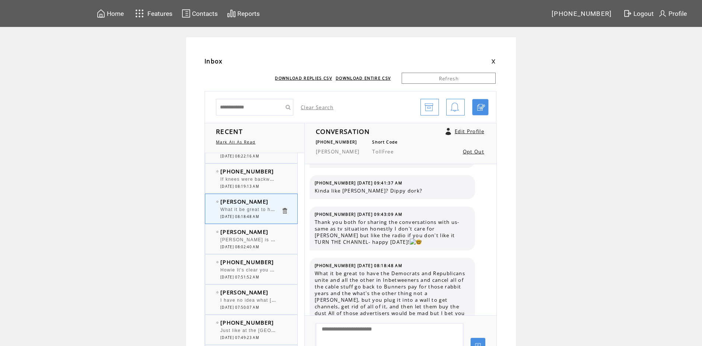
click at [258, 239] on span "[PERSON_NAME] is this a no holds barred fight at 10:05 or are they going to fol…" at bounding box center [376, 238] width 313 height 7
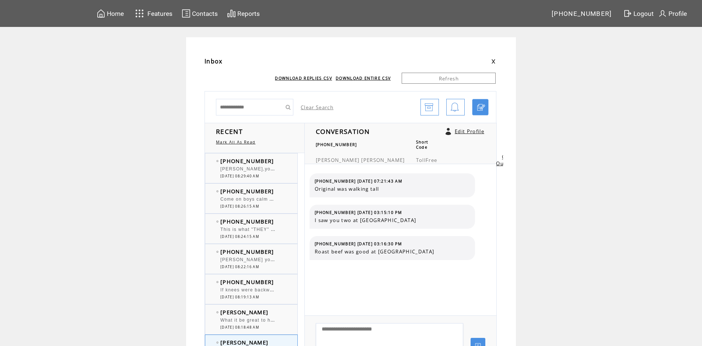
scroll to position [111, 0]
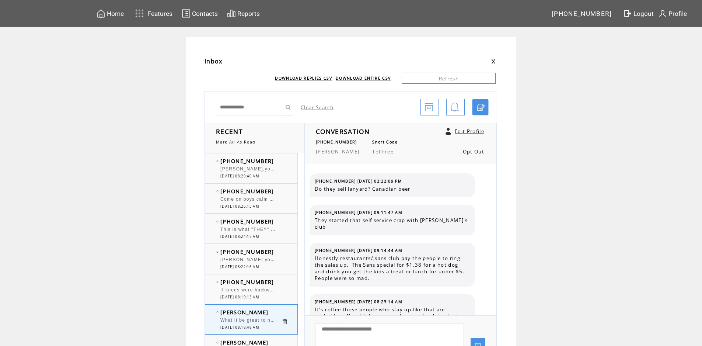
scroll to position [1833, 0]
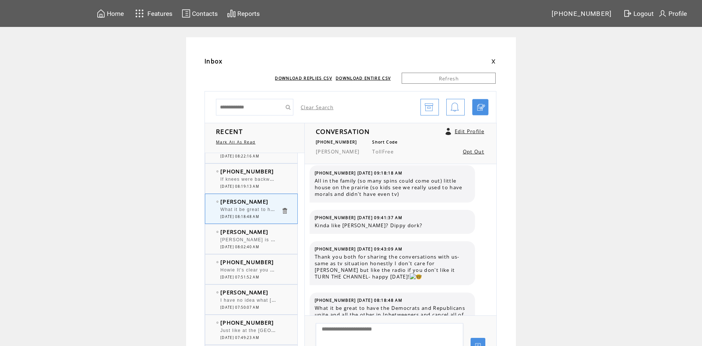
click at [253, 272] on span "Howie It's clear you have checked out and might as well go into full retirement…" at bounding box center [429, 268] width 418 height 7
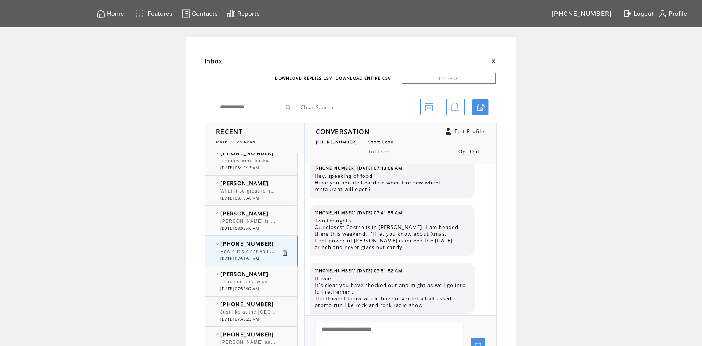
scroll to position [111, 0]
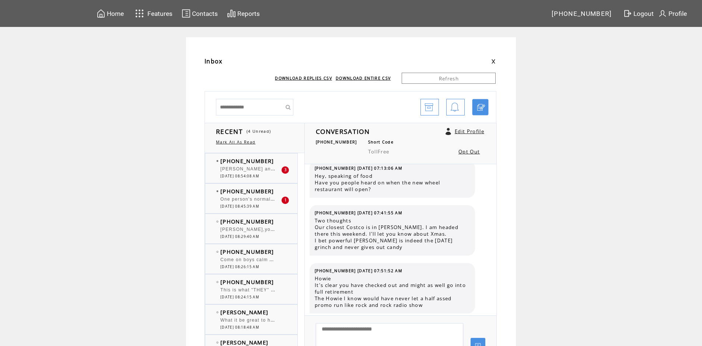
click at [259, 174] on span "[DATE] 08:54:08 AM" at bounding box center [239, 176] width 39 height 5
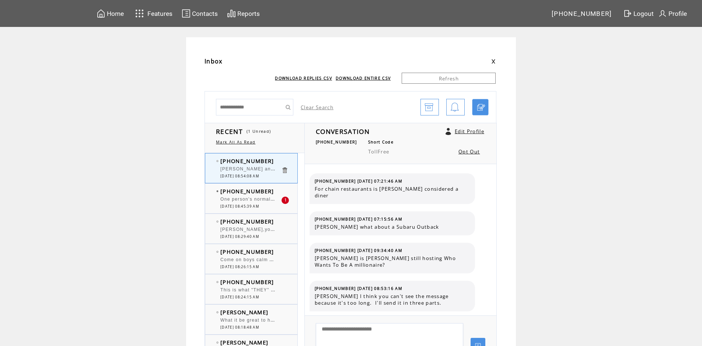
scroll to position [156, 0]
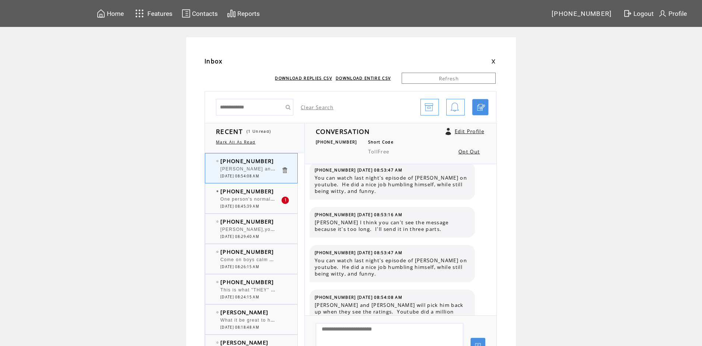
click at [263, 199] on span "One person's normal could be another person's crazy" at bounding box center [285, 198] width 130 height 7
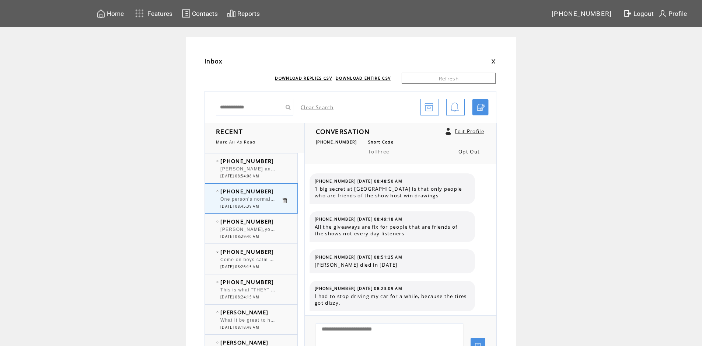
scroll to position [811, 0]
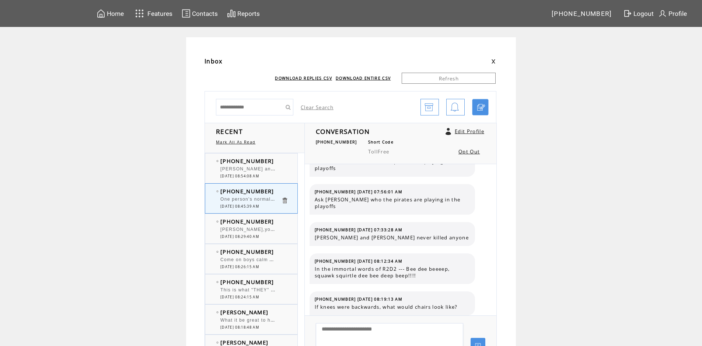
click at [273, 230] on span "[PERSON_NAME],you ask what kind of person does personal attacks day in day out.…" at bounding box center [392, 229] width 345 height 5
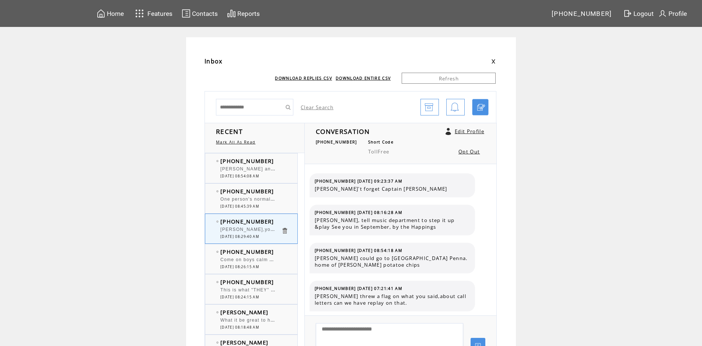
scroll to position [592, 0]
